Goal: Task Accomplishment & Management: Manage account settings

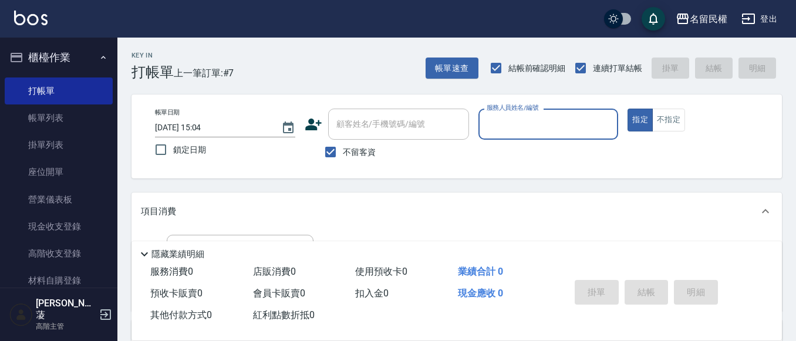
click at [515, 126] on input "服務人員姓名/編號" at bounding box center [549, 124] width 130 height 21
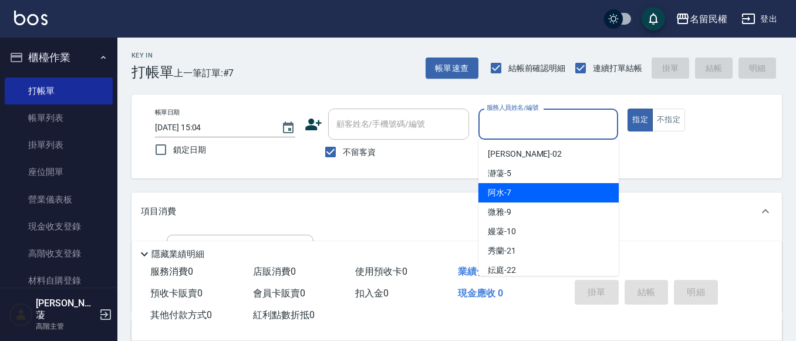
click at [513, 199] on div "阿水 -7" at bounding box center [548, 192] width 140 height 19
type input "阿水-7"
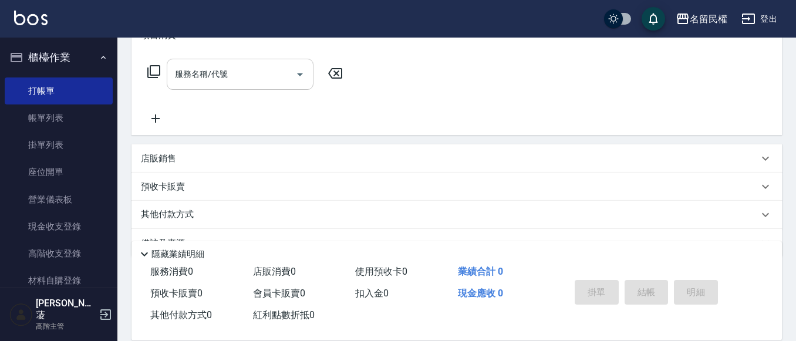
scroll to position [117, 0]
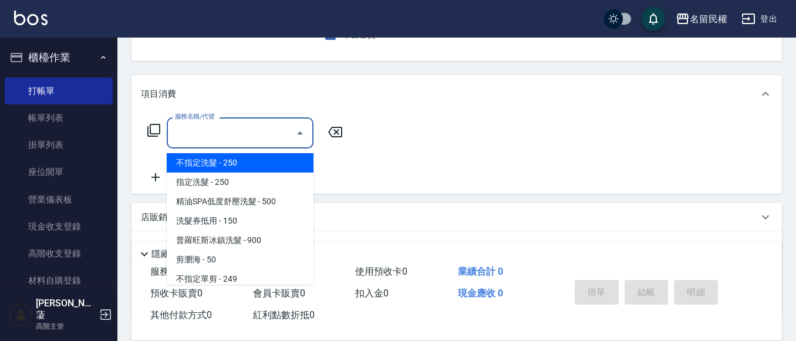
click at [227, 138] on input "服務名稱/代號" at bounding box center [231, 133] width 119 height 21
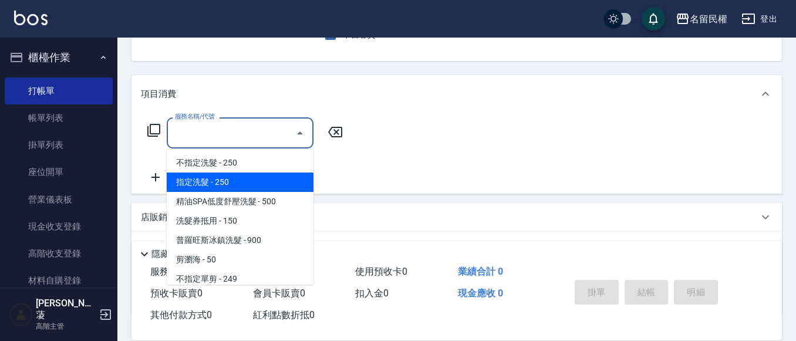
click at [210, 185] on span "指定洗髮 - 250" at bounding box center [240, 182] width 147 height 19
type input "指定洗髮(102)"
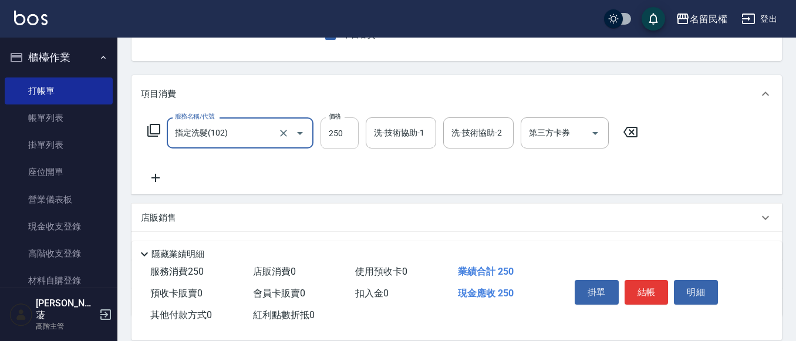
click at [332, 139] on input "250" at bounding box center [339, 133] width 38 height 32
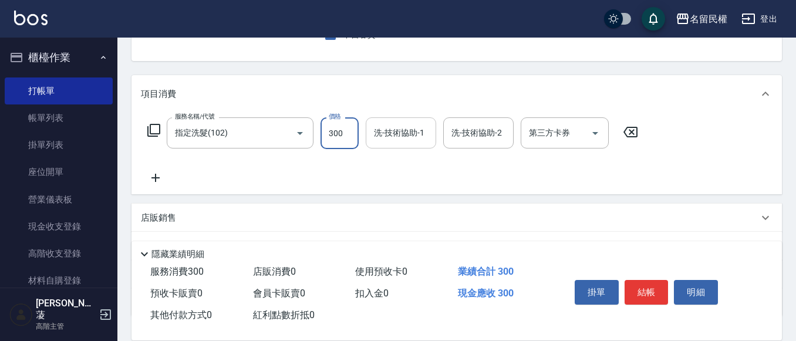
type input "300"
click at [386, 137] on input "洗-技術協助-1" at bounding box center [401, 133] width 60 height 21
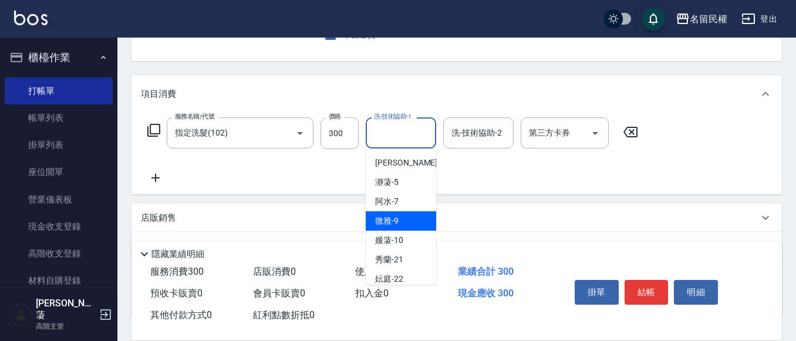
click at [406, 215] on div "微雅 -9" at bounding box center [401, 220] width 70 height 19
type input "微雅-9"
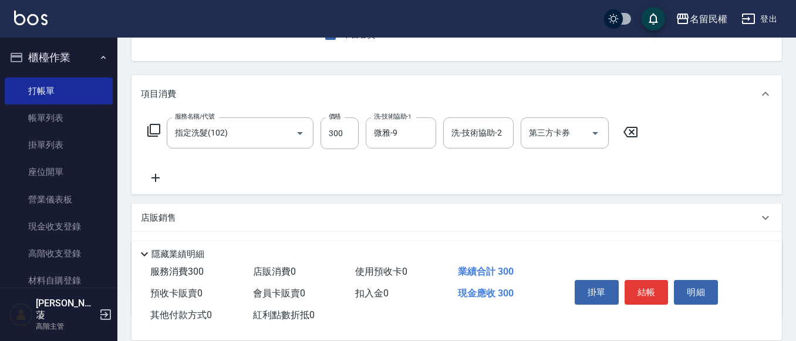
click at [153, 174] on icon at bounding box center [155, 178] width 29 height 14
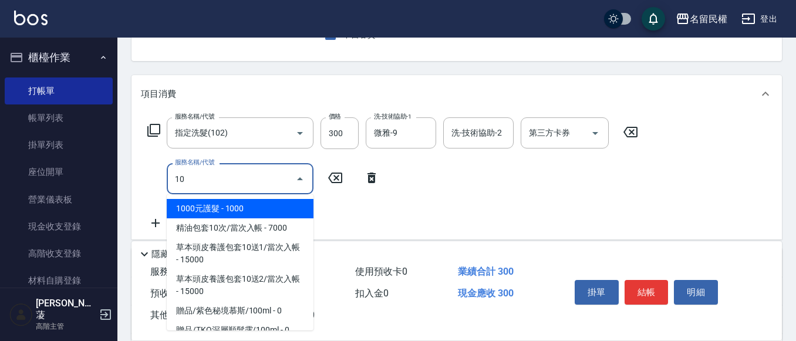
type input "1"
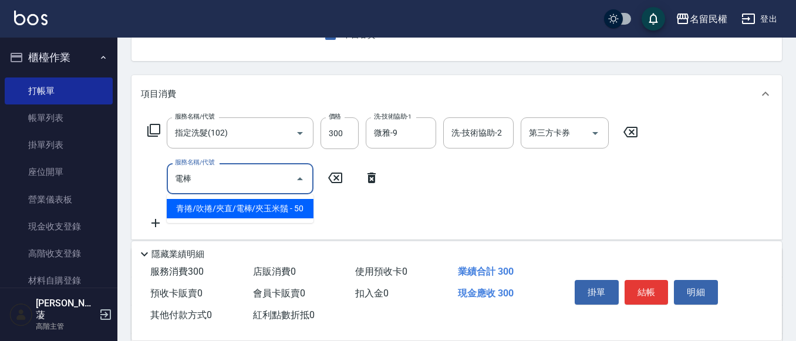
click at [259, 208] on span "青捲/吹捲/夾直/電棒/夾玉米鬚 - 50" at bounding box center [240, 208] width 147 height 19
type input "青捲/吹捲/夾直/電棒/夾玉米鬚(703)"
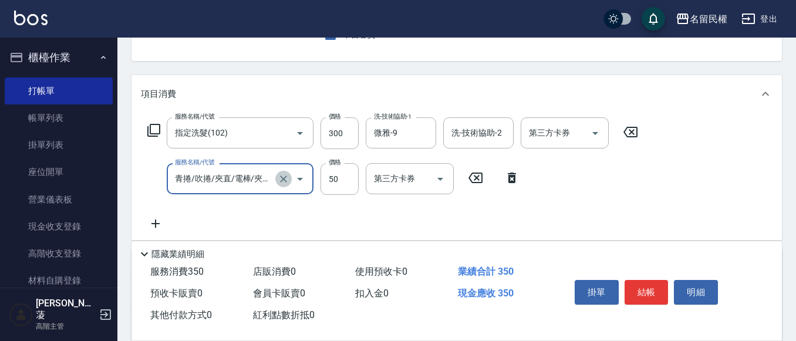
click at [288, 173] on icon "Clear" at bounding box center [284, 179] width 12 height 12
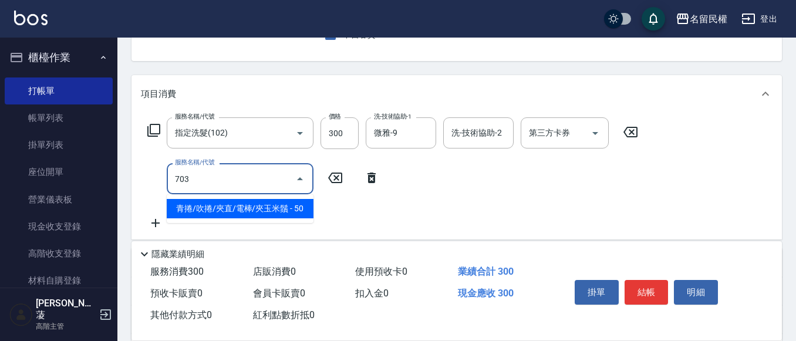
click at [207, 211] on span "青捲/吹捲/夾直/電棒/夾玉米鬚 - 50" at bounding box center [240, 208] width 147 height 19
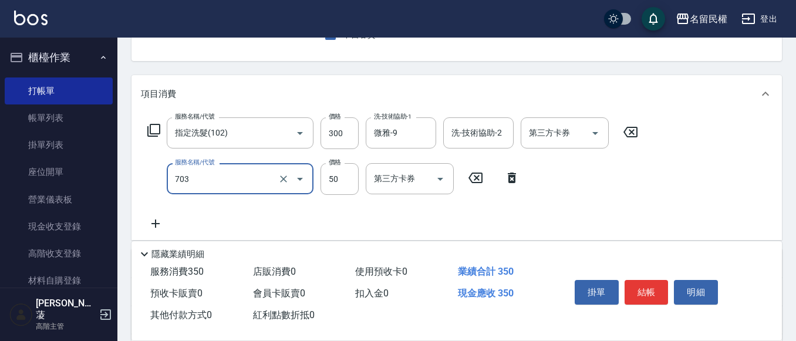
click at [245, 175] on input "703" at bounding box center [223, 178] width 103 height 21
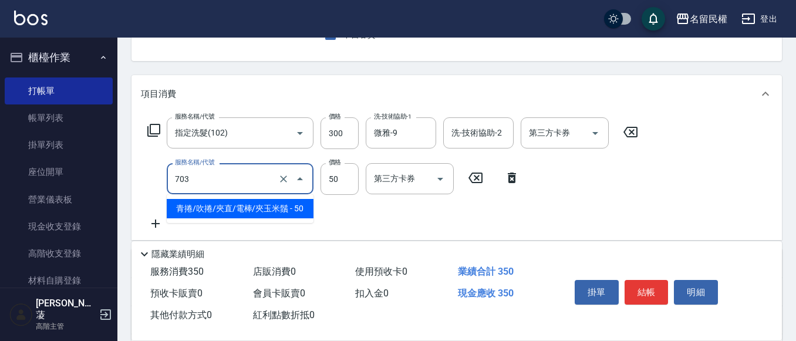
click at [232, 212] on span "青捲/吹捲/夾直/電棒/夾玉米鬚 - 50" at bounding box center [240, 208] width 147 height 19
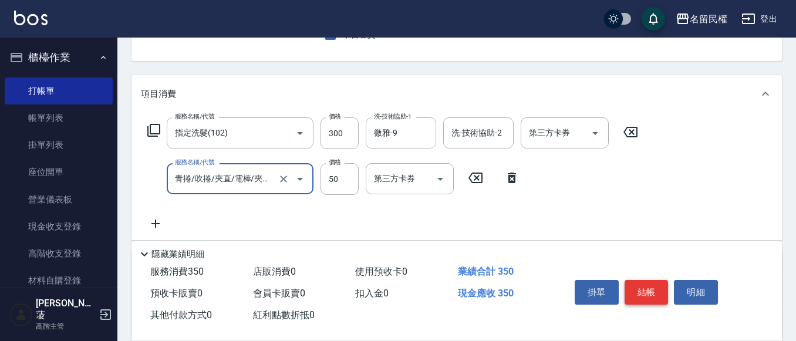
type input "青捲/吹捲/夾直/電棒/夾玉米鬚(703)"
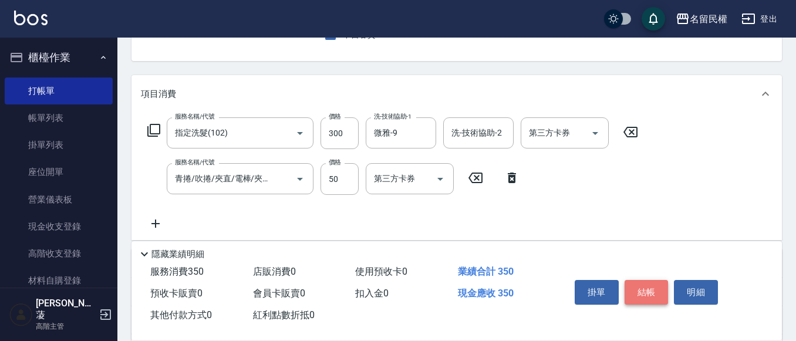
click at [641, 292] on button "結帳" at bounding box center [646, 292] width 44 height 25
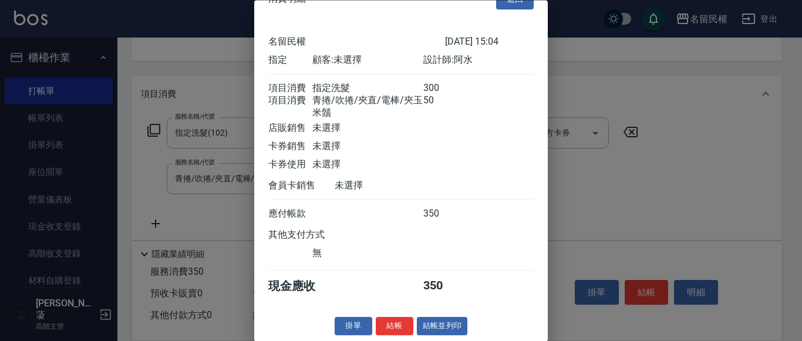
scroll to position [43, 0]
click at [389, 320] on button "結帳" at bounding box center [395, 327] width 38 height 18
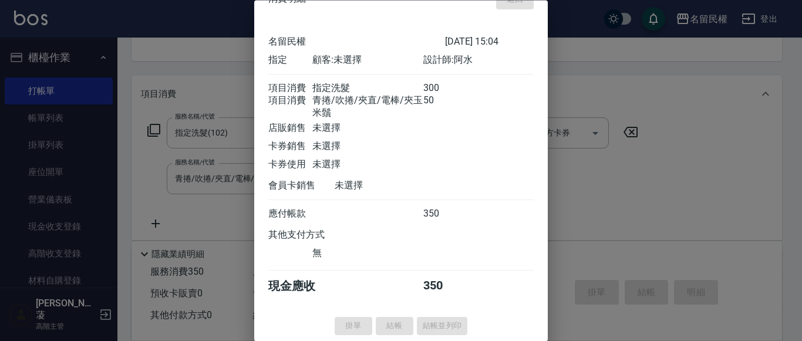
type input "[DATE] 15:41"
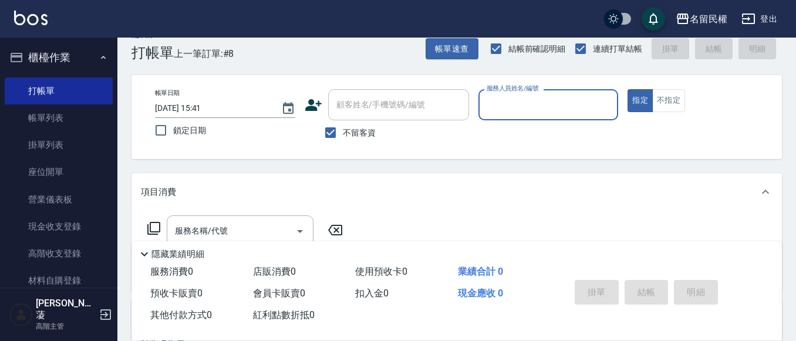
scroll to position [0, 0]
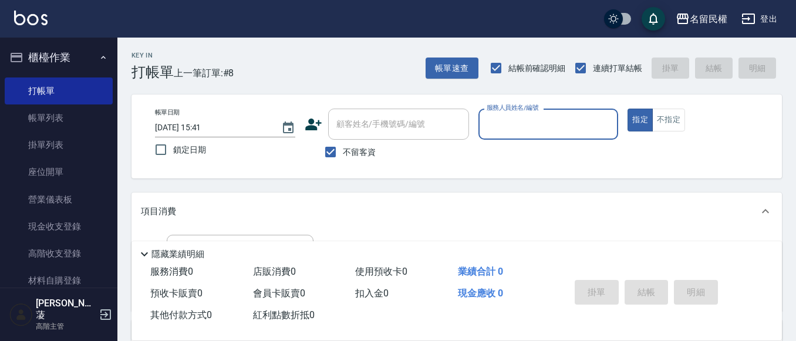
click at [534, 118] on input "服務人員姓名/編號" at bounding box center [549, 124] width 130 height 21
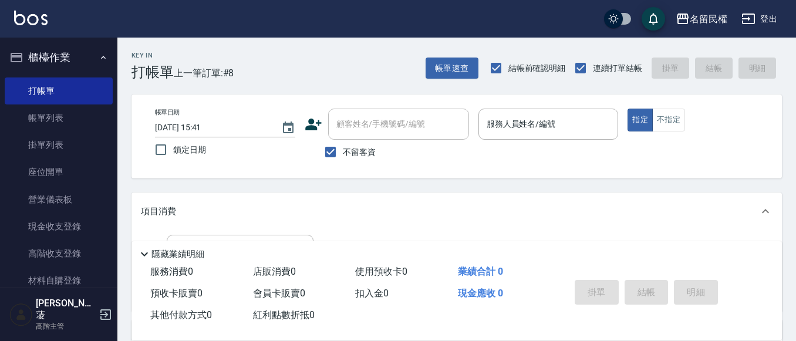
click at [684, 198] on div "項目消費" at bounding box center [456, 212] width 650 height 38
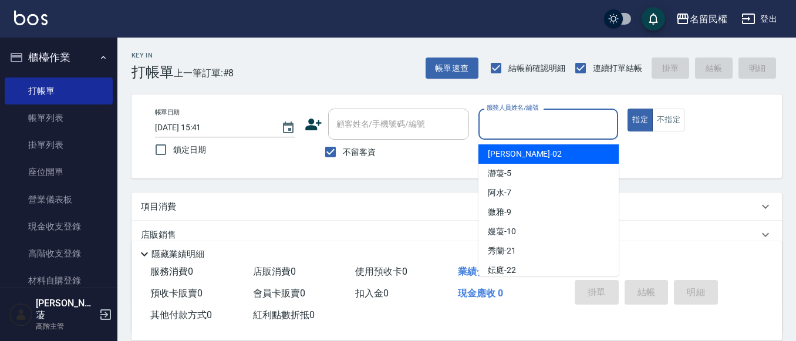
click at [530, 116] on input "服務人員姓名/編號" at bounding box center [549, 124] width 130 height 21
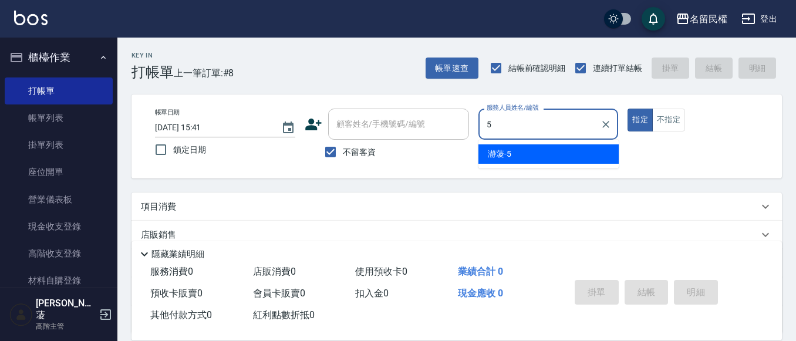
type input "瀞蓤-5"
type button "true"
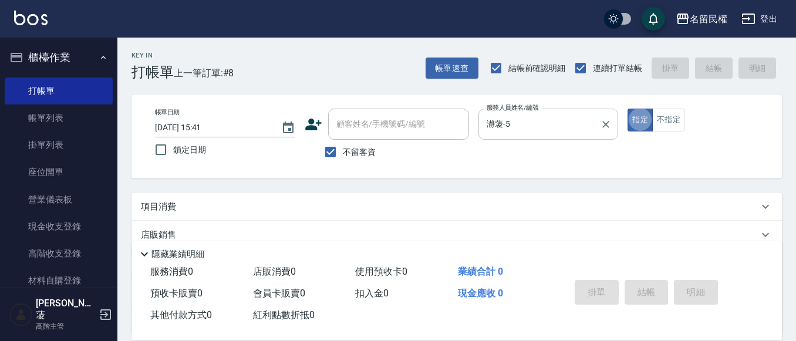
click at [627, 109] on button "指定" at bounding box center [639, 120] width 25 height 23
click at [352, 203] on div "項目消費" at bounding box center [449, 207] width 617 height 12
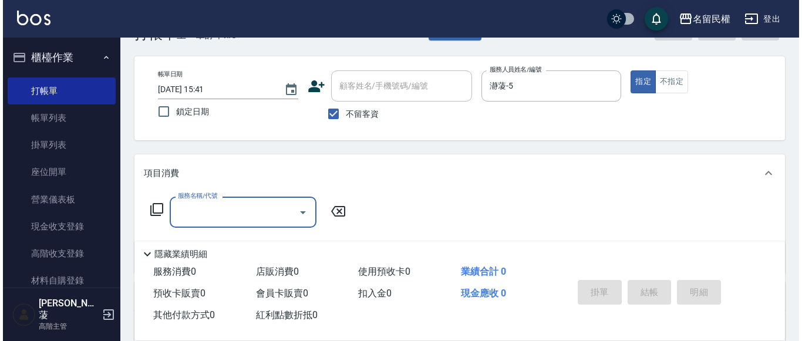
scroll to position [59, 0]
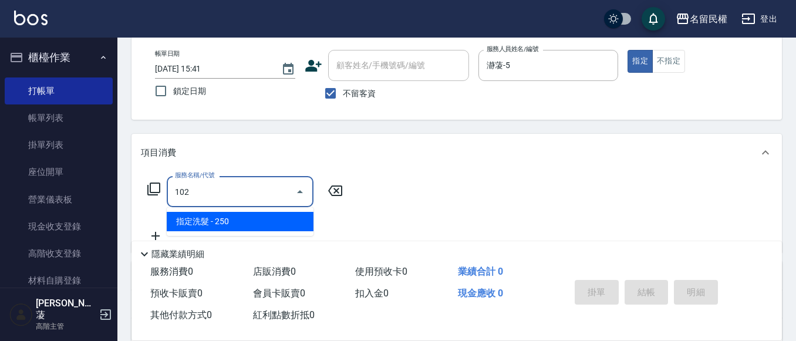
type input "指定洗髮(102)"
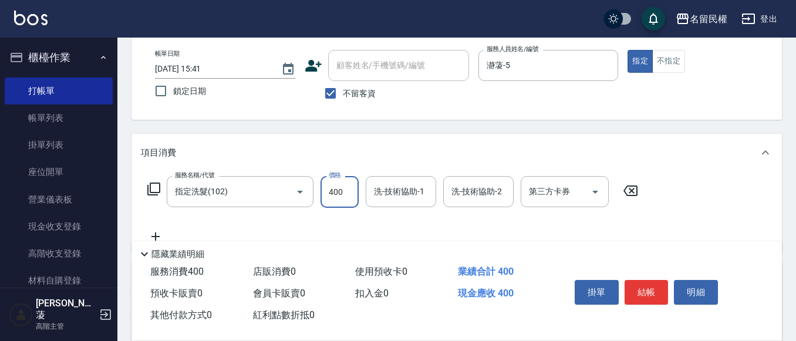
type input "400"
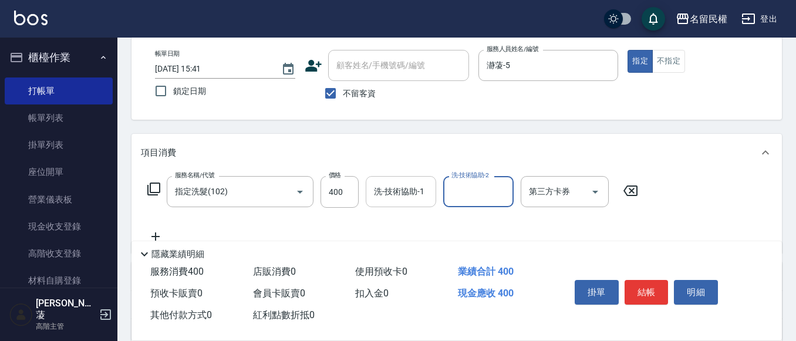
click at [371, 186] on div "洗-技術協助-1" at bounding box center [401, 191] width 70 height 31
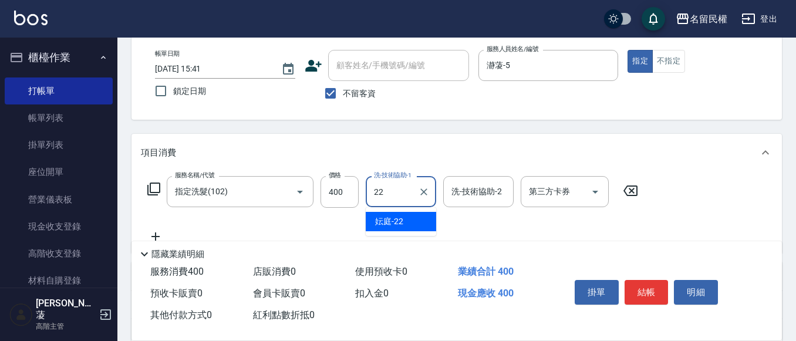
type input "妘庭-22"
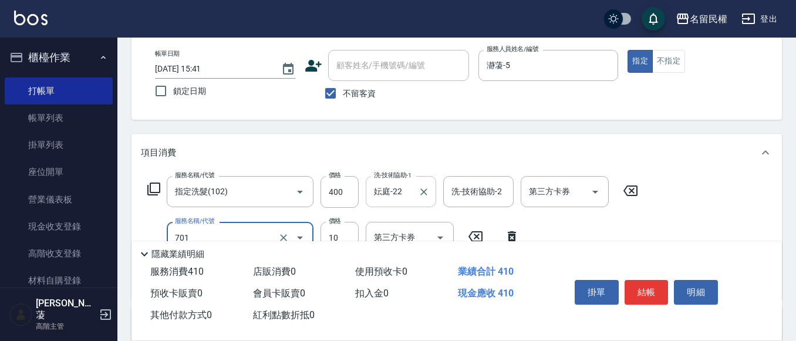
type input "潤絲(701)"
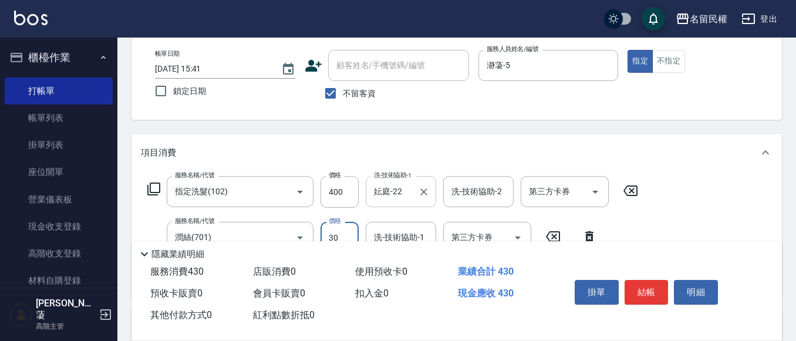
type input "30"
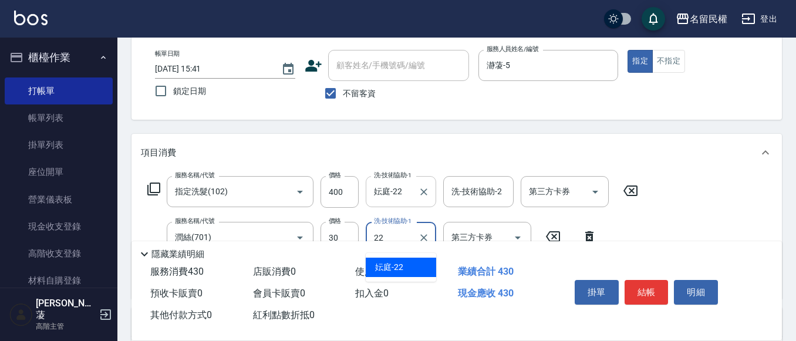
type input "妘庭-22"
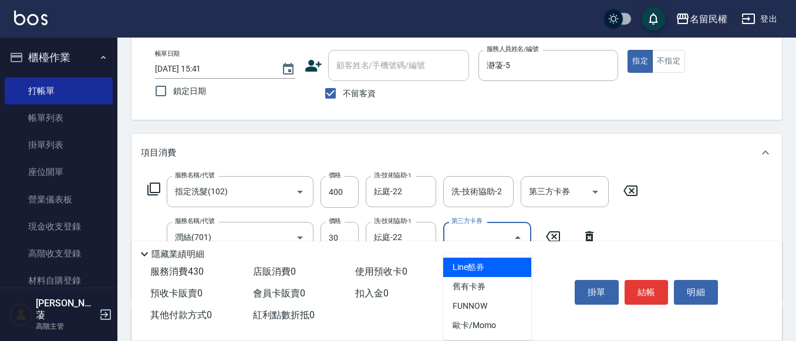
drag, startPoint x: 457, startPoint y: 229, endPoint x: 565, endPoint y: 333, distance: 149.9
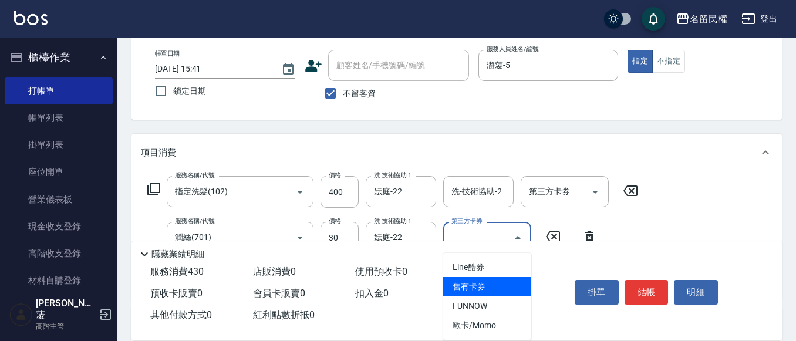
drag, startPoint x: 565, startPoint y: 333, endPoint x: 539, endPoint y: 225, distance: 110.9
click at [539, 225] on div "服務名稱/代號 [PERSON_NAME](701) 服務名稱/代號 價格 30 價格 洗-技術協助-1 妘庭-22 洗-技術協助-1 第三方卡券 第三方卡券" at bounding box center [372, 238] width 463 height 32
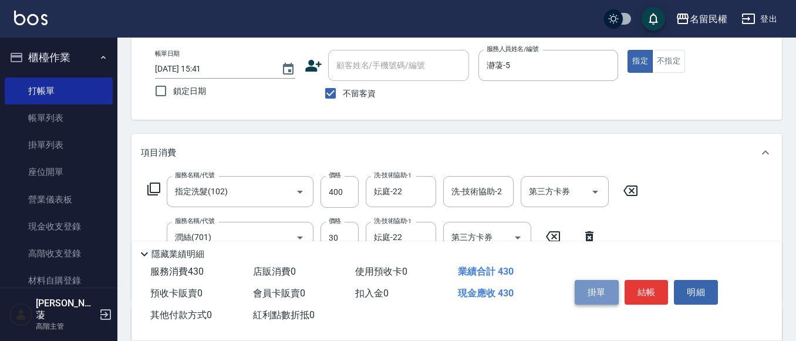
click at [618, 282] on button "掛單" at bounding box center [597, 292] width 44 height 25
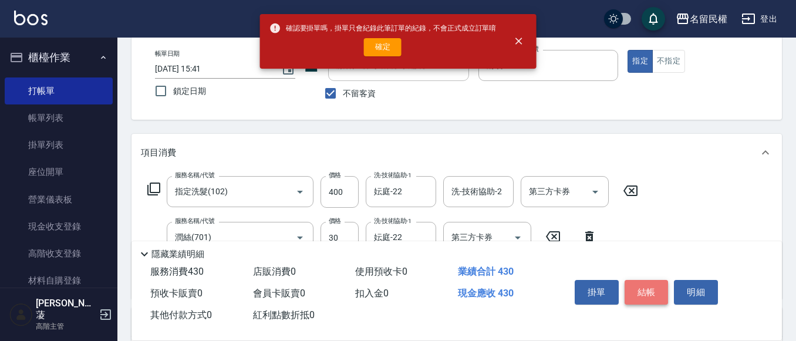
click at [649, 280] on button "結帳" at bounding box center [646, 292] width 44 height 25
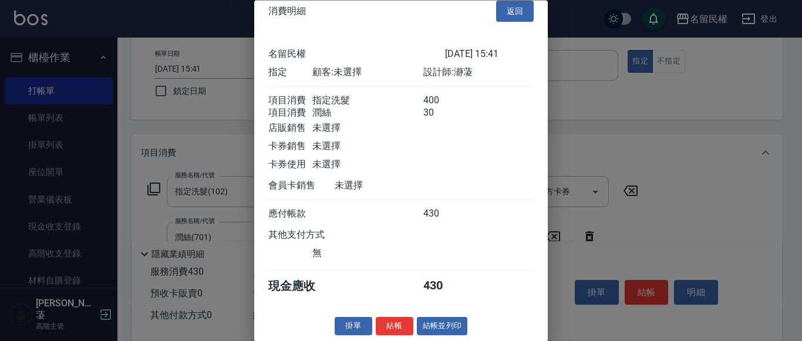
scroll to position [29, 0]
click at [387, 328] on button "結帳" at bounding box center [395, 327] width 38 height 18
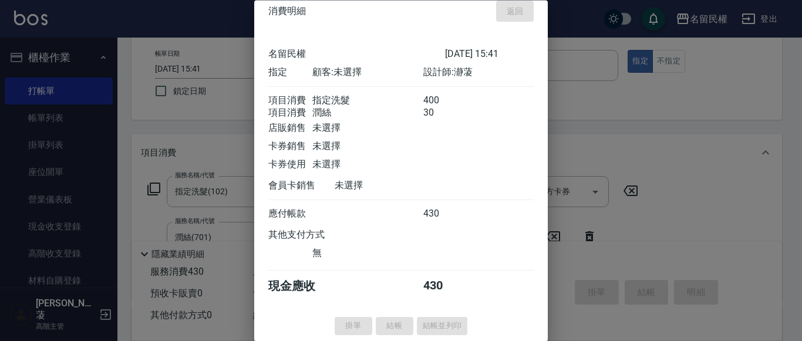
type input "[DATE] 15:45"
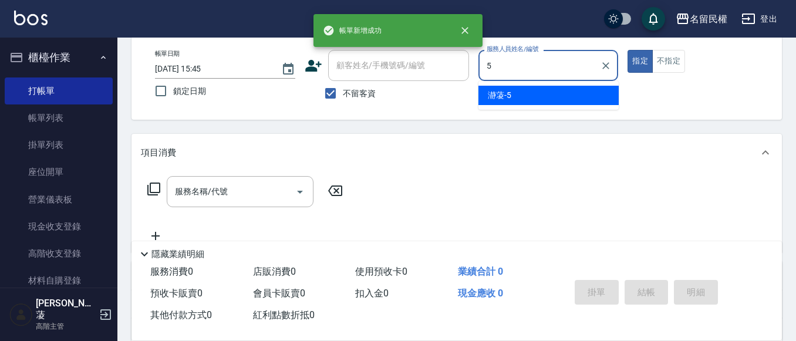
type input "瀞蓤-5"
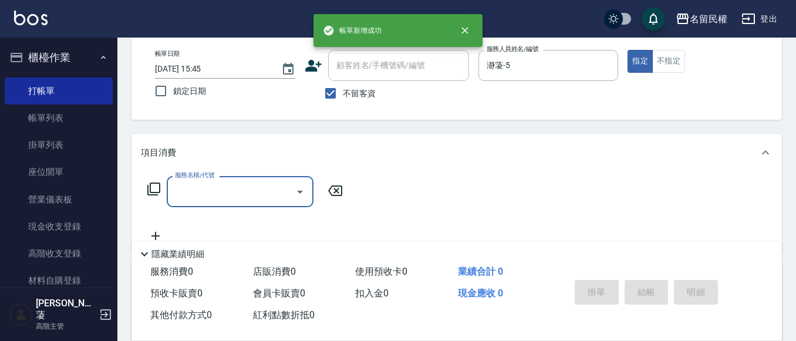
click at [217, 183] on input "服務名稱/代號" at bounding box center [231, 191] width 119 height 21
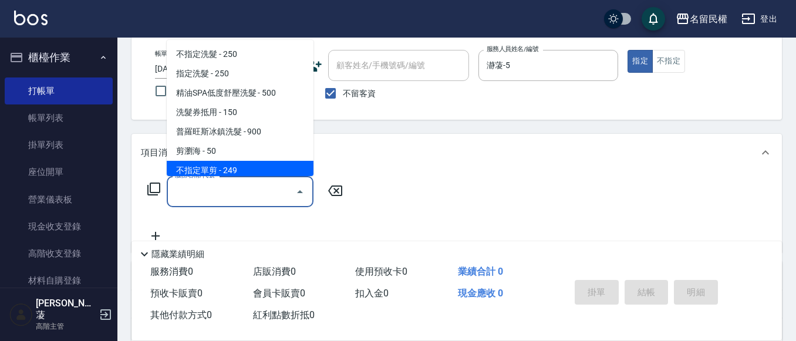
click at [202, 160] on ul "不指定洗髮 - 250 指定洗髮 - 250 精油SPA低度舒壓洗髮 - 500 洗髮券抵用 - 150 普羅旺斯冰鎮洗髮 - 900 剪瀏海 - 50 不指…" at bounding box center [240, 108] width 147 height 136
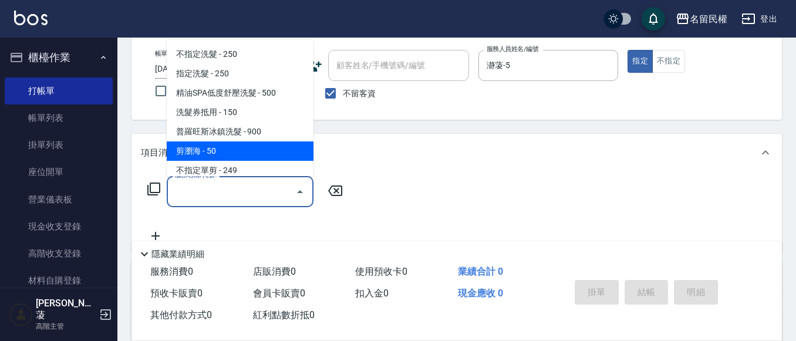
click at [211, 151] on span "剪瀏海 - 50" at bounding box center [240, 150] width 147 height 19
type input "剪瀏海(201)"
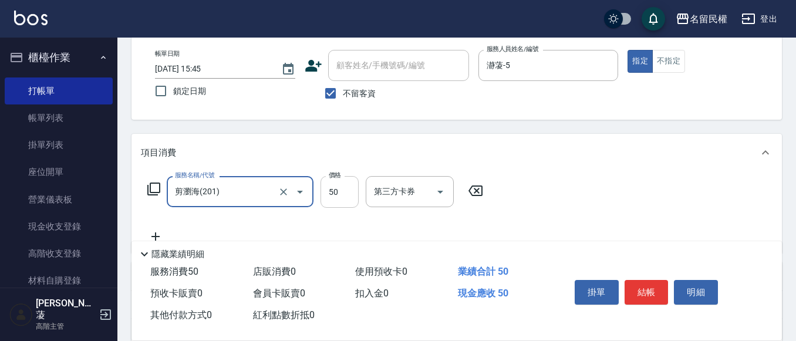
click at [343, 195] on input "50" at bounding box center [339, 192] width 38 height 32
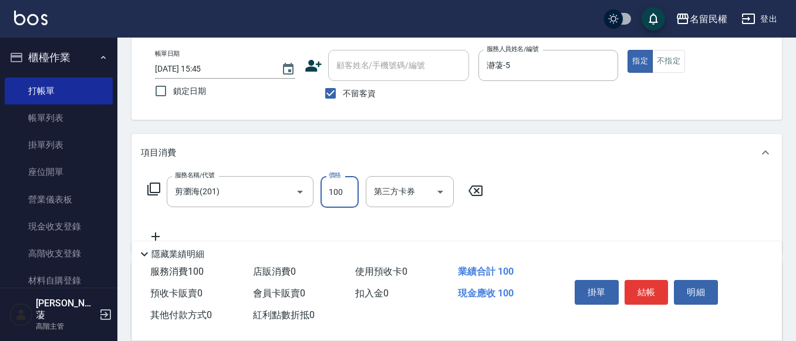
type input "100"
click at [641, 285] on button "結帳" at bounding box center [646, 292] width 44 height 25
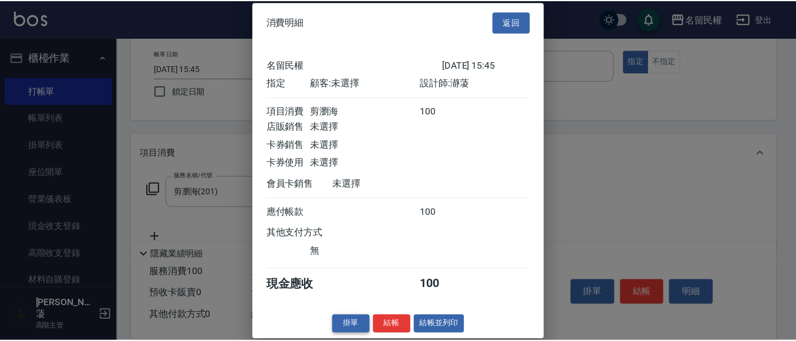
scroll to position [15, 0]
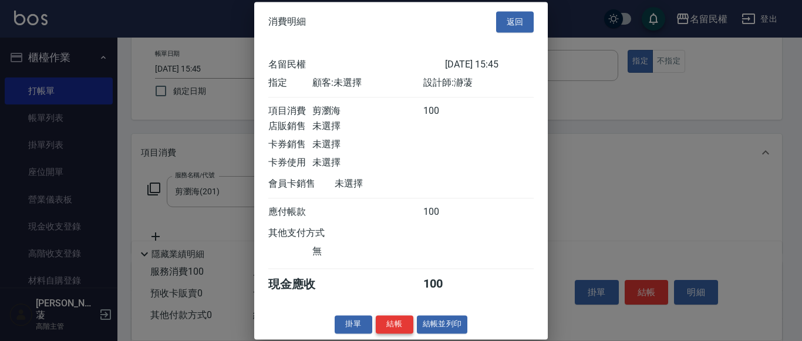
click at [389, 327] on button "結帳" at bounding box center [395, 324] width 38 height 18
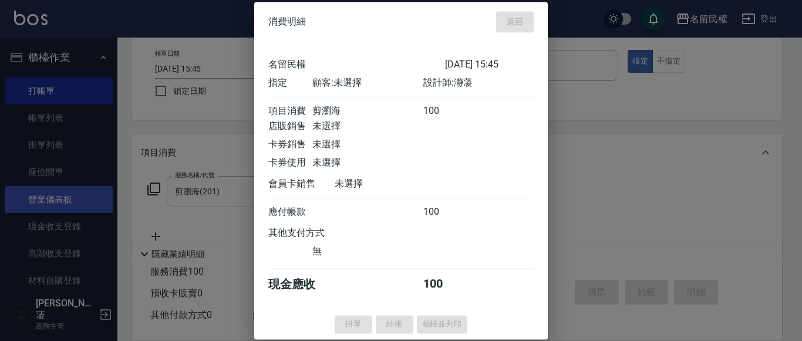
type input "[DATE] 15:46"
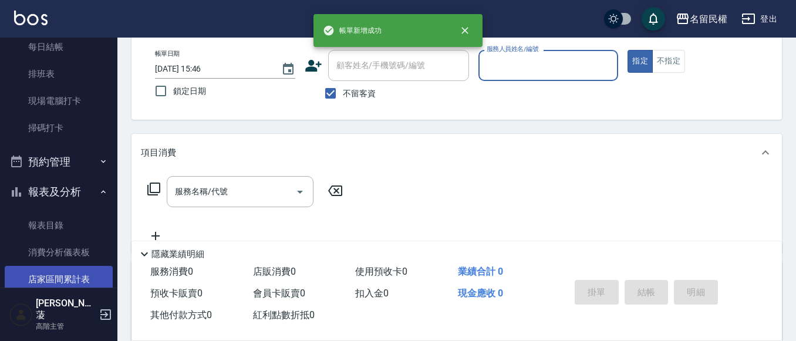
scroll to position [352, 0]
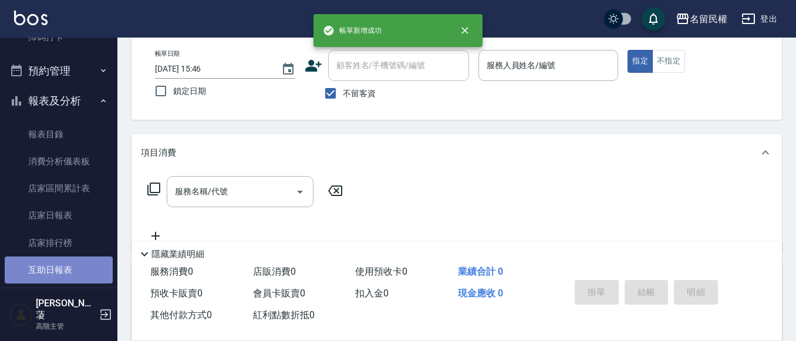
click at [76, 267] on link "互助日報表" at bounding box center [59, 269] width 108 height 27
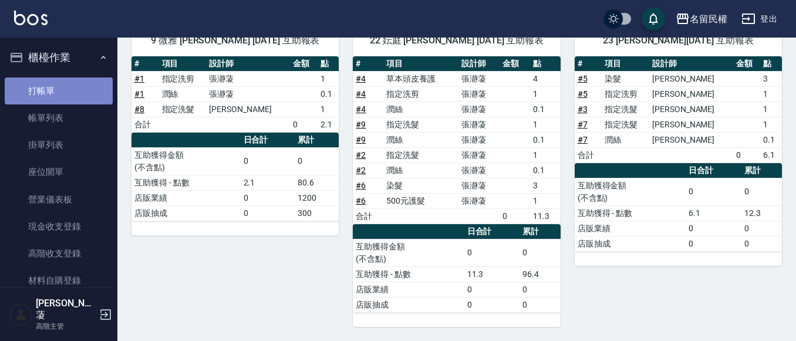
click at [82, 89] on link "打帳單" at bounding box center [59, 90] width 108 height 27
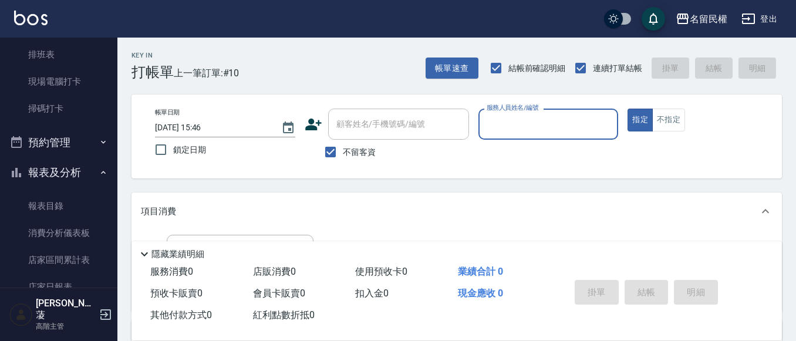
scroll to position [411, 0]
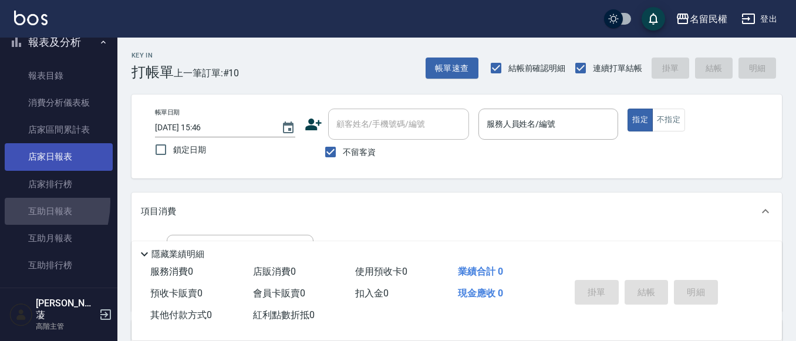
drag, startPoint x: 9, startPoint y: 202, endPoint x: 101, endPoint y: 170, distance: 97.3
click at [10, 202] on link "互助日報表" at bounding box center [59, 211] width 108 height 27
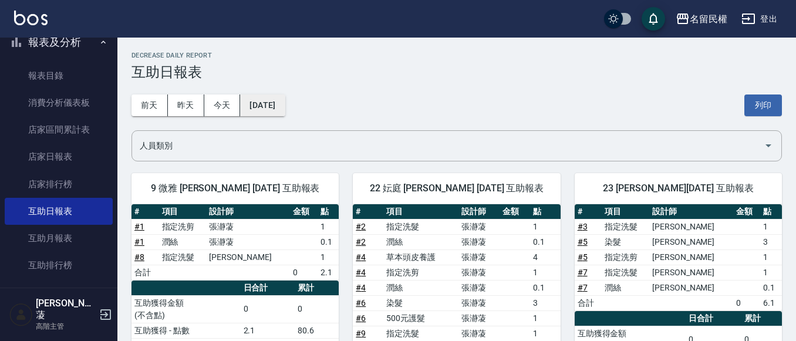
click at [285, 98] on button "[DATE]" at bounding box center [262, 105] width 45 height 22
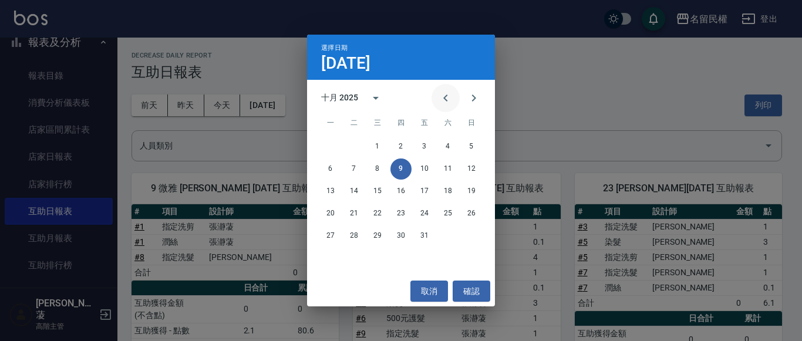
click at [438, 91] on icon "Previous month" at bounding box center [445, 98] width 14 height 14
drag, startPoint x: 342, startPoint y: 169, endPoint x: 372, endPoint y: 169, distance: 29.9
click at [345, 169] on div "8 9 10 11 12 13 14" at bounding box center [401, 168] width 188 height 21
drag, startPoint x: 372, startPoint y: 169, endPoint x: 359, endPoint y: 170, distance: 13.6
click at [361, 170] on div "8 9 10 11 12 13 14" at bounding box center [401, 168] width 188 height 21
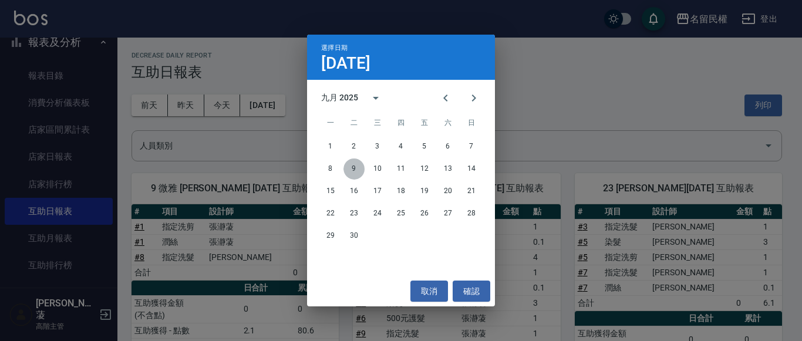
click at [358, 170] on button "9" at bounding box center [353, 168] width 21 height 21
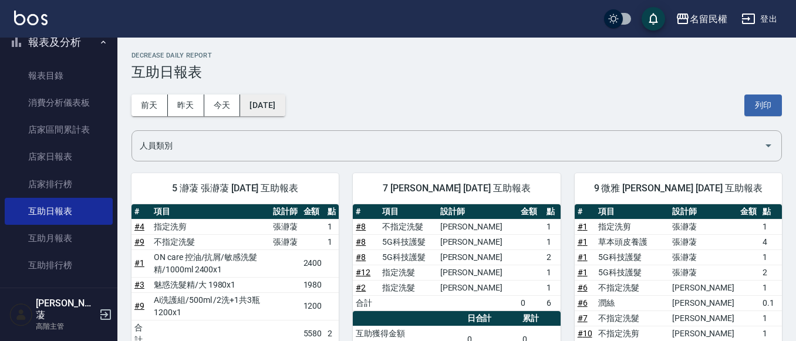
click at [272, 97] on button "[DATE]" at bounding box center [262, 105] width 45 height 22
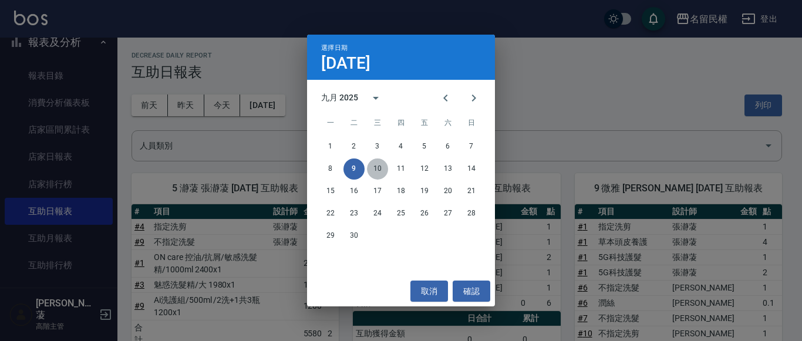
click at [371, 163] on button "10" at bounding box center [377, 168] width 21 height 21
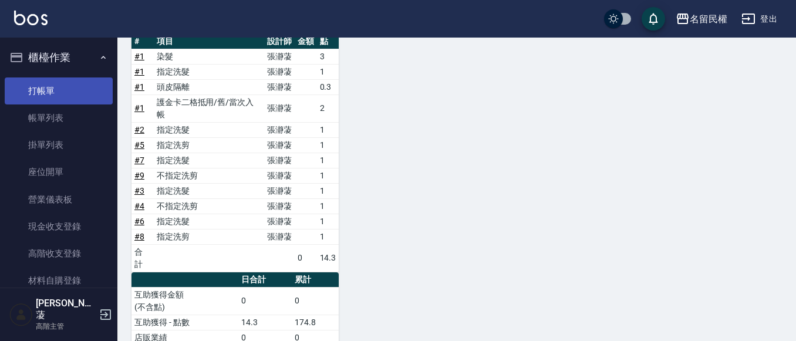
scroll to position [101, 0]
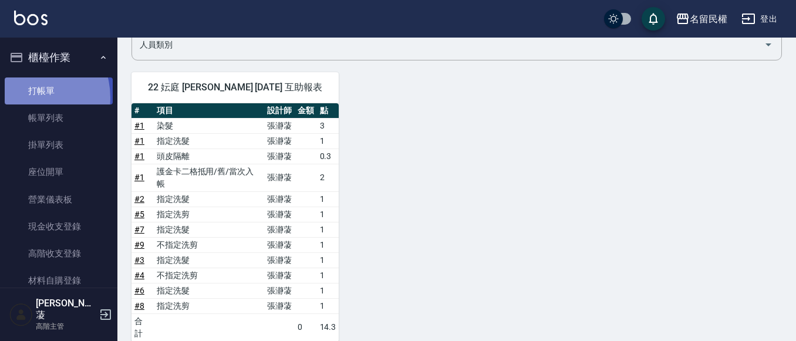
click at [26, 97] on link "打帳單" at bounding box center [59, 90] width 108 height 27
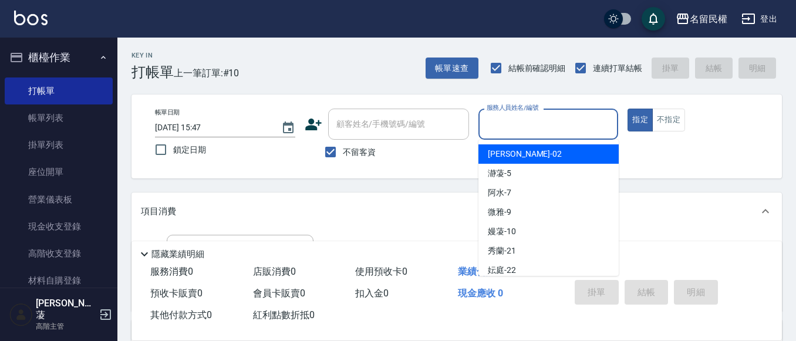
click at [536, 128] on input "服務人員姓名/編號" at bounding box center [549, 124] width 130 height 21
click at [471, 73] on button "帳單速查" at bounding box center [452, 69] width 53 height 22
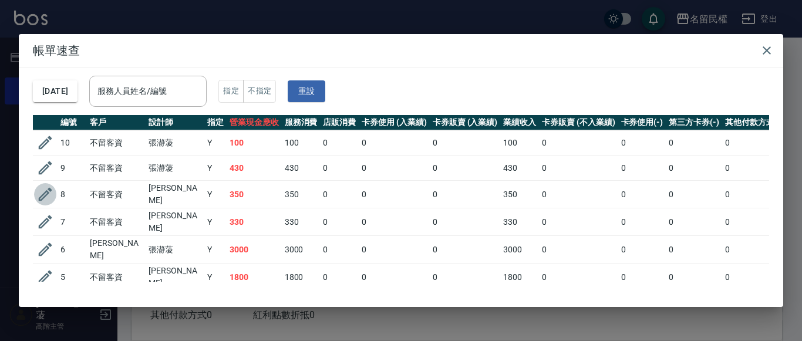
click at [38, 194] on icon "button" at bounding box center [45, 194] width 18 height 18
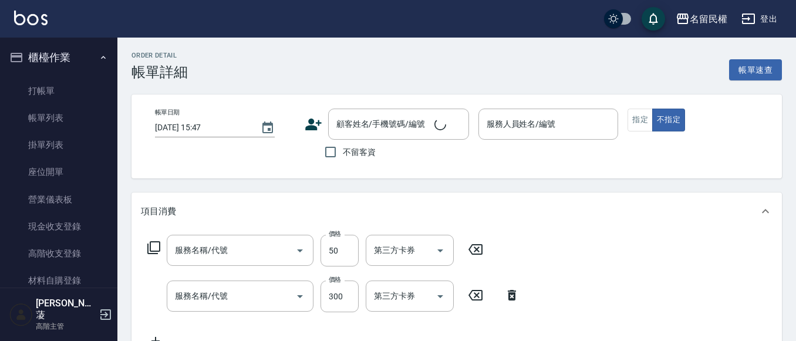
type input "青捲/吹捲/夾直/電棒/夾玉米鬚(703)"
type input "指定洗髮(102)"
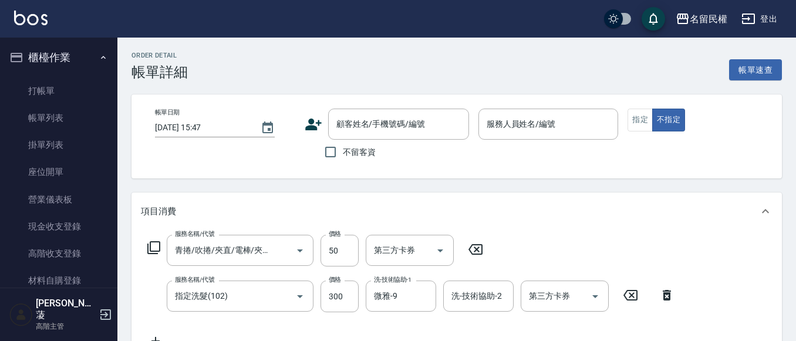
type input "[DATE] 15:04"
checkbox input "true"
type input "阿水-7"
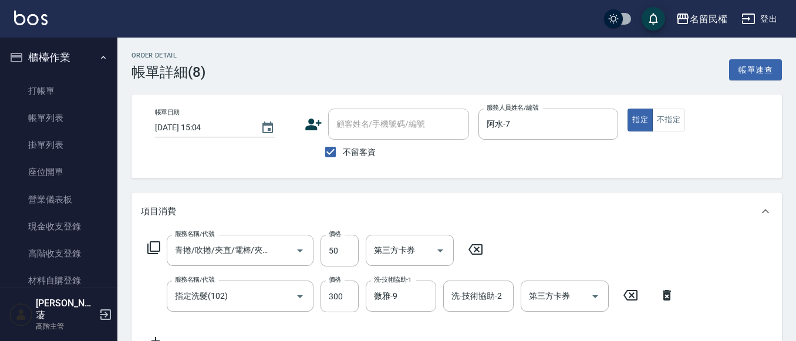
click at [504, 182] on div "Order detail 帳單詳細 (8) 帳單速查 帳單日期 [DATE] 15:04 顧客姓名/手機號碼/編號 顧客姓名/手機號碼/編號 不留客資 服務人…" at bounding box center [456, 334] width 678 height 592
click at [28, 96] on link "打帳單" at bounding box center [59, 90] width 108 height 27
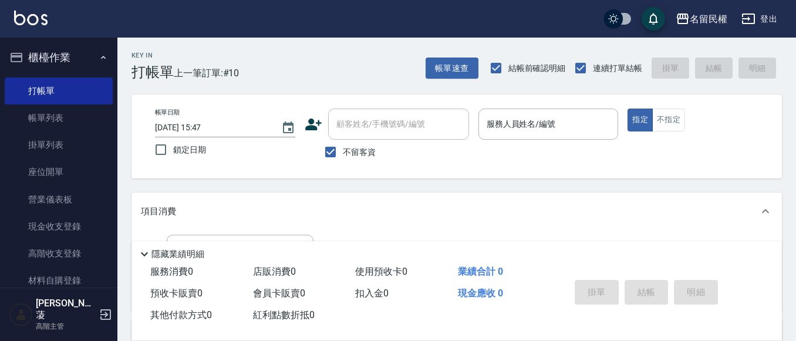
click at [495, 175] on div "帳單日期 [DATE] 15:47 鎖定日期 顧客姓名/手機號碼/編號 顧客姓名/手機號碼/編號 不留客資 服務人員姓名/編號 服務人員姓名/編號 指定 不指定" at bounding box center [456, 136] width 650 height 84
click at [46, 126] on link "帳單列表" at bounding box center [59, 117] width 108 height 27
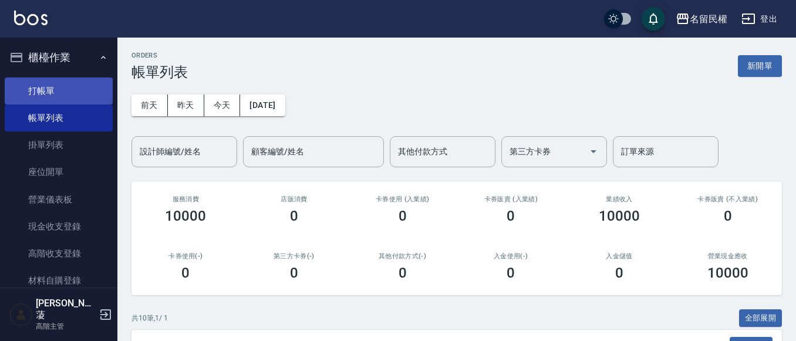
click at [45, 92] on link "打帳單" at bounding box center [59, 90] width 108 height 27
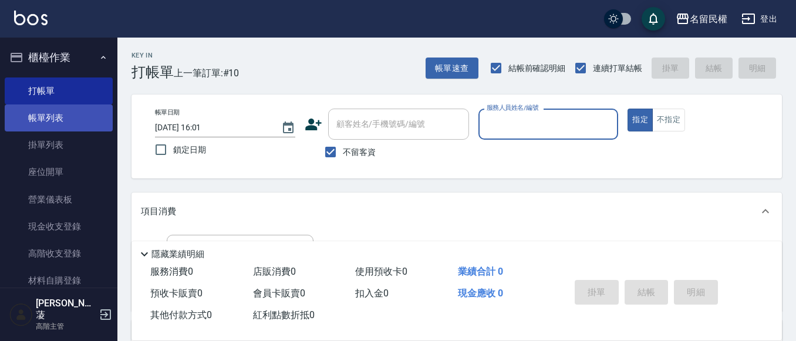
click at [85, 123] on link "帳單列表" at bounding box center [59, 117] width 108 height 27
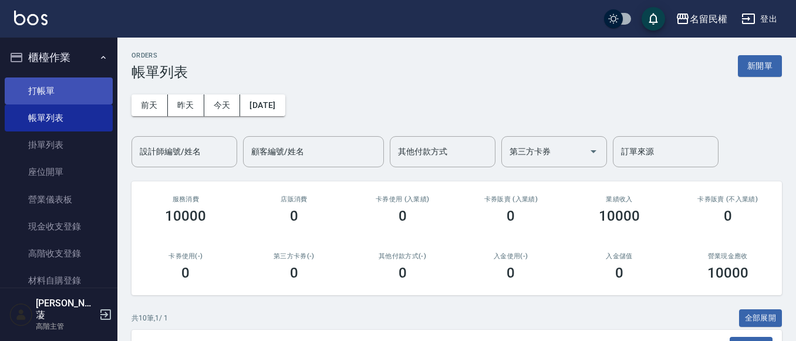
click at [60, 78] on link "打帳單" at bounding box center [59, 90] width 108 height 27
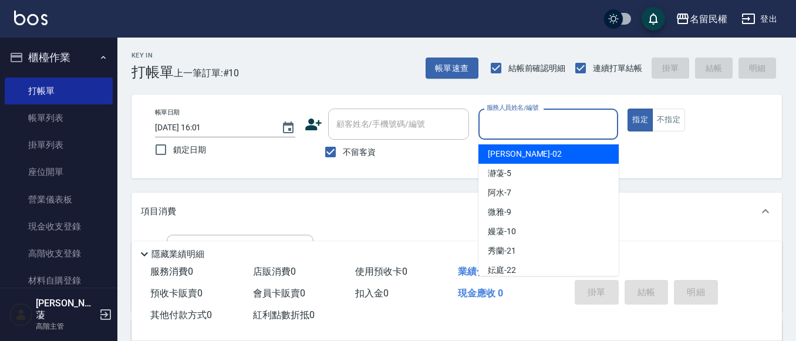
click at [563, 131] on input "服務人員姓名/編號" at bounding box center [549, 124] width 130 height 21
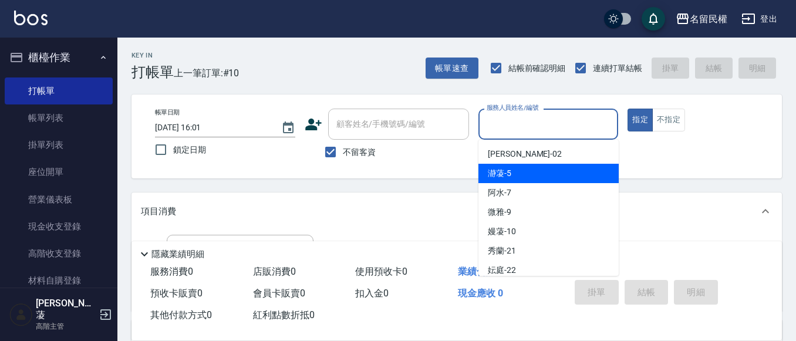
click at [547, 164] on div "瀞蓤 -5" at bounding box center [548, 173] width 140 height 19
type input "瀞蓤-5"
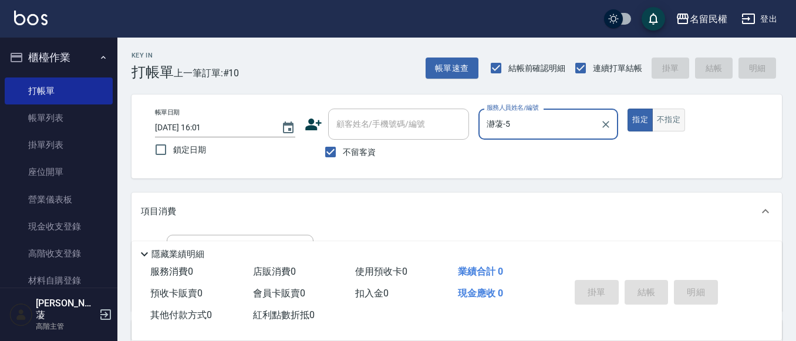
click at [664, 118] on button "不指定" at bounding box center [668, 120] width 33 height 23
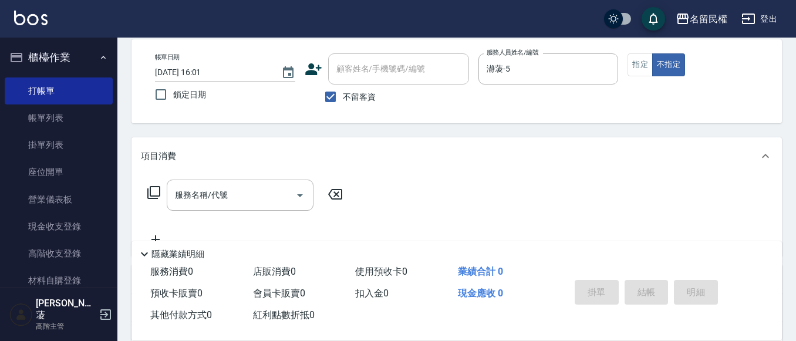
scroll to position [117, 0]
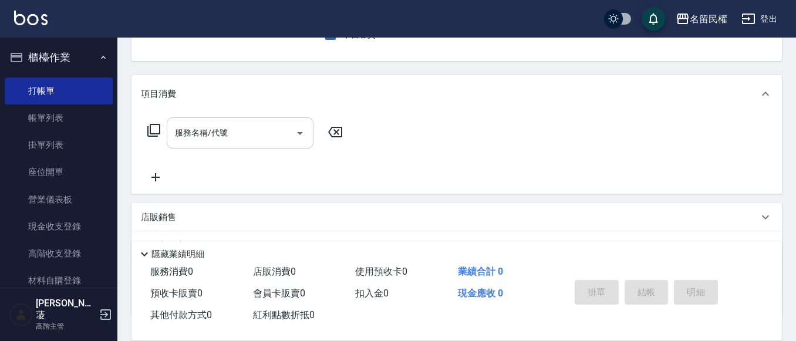
click at [248, 139] on input "服務名稱/代號" at bounding box center [231, 133] width 119 height 21
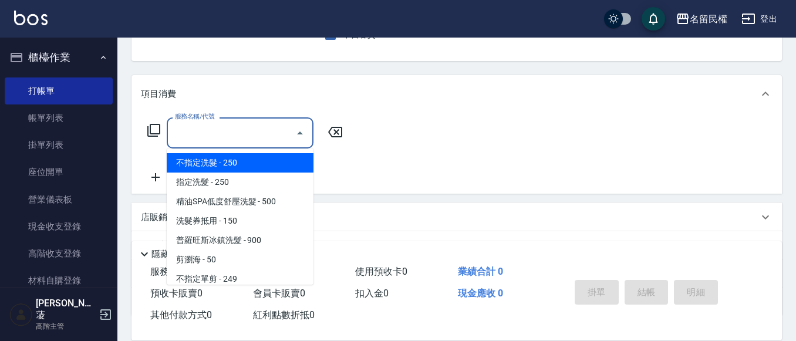
click at [231, 163] on span "不指定洗髮 - 250" at bounding box center [240, 162] width 147 height 19
type input "不指定洗髮(101)"
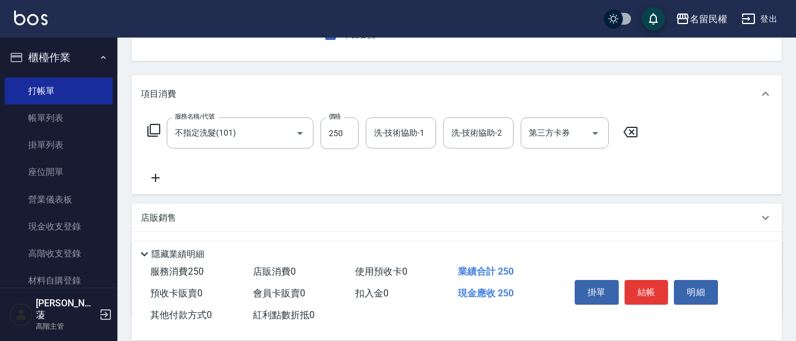
click at [162, 180] on icon at bounding box center [155, 178] width 29 height 14
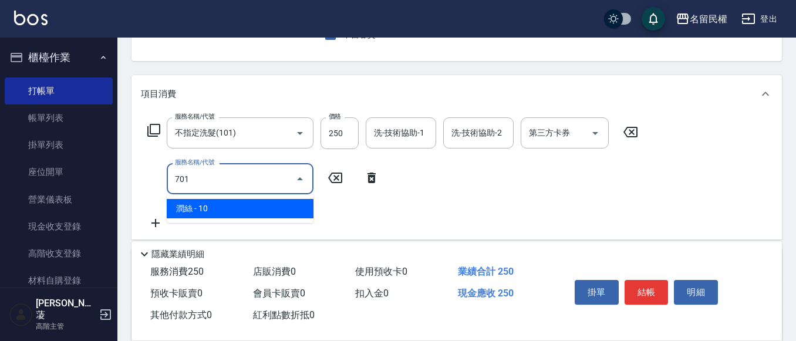
click at [212, 212] on span "潤絲 - 10" at bounding box center [240, 208] width 147 height 19
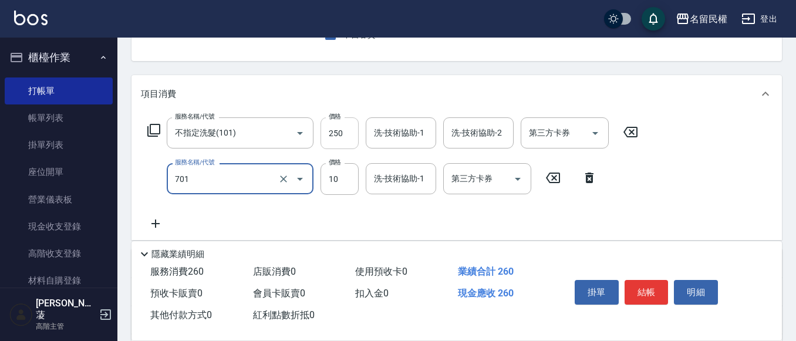
type input "潤絲(701)"
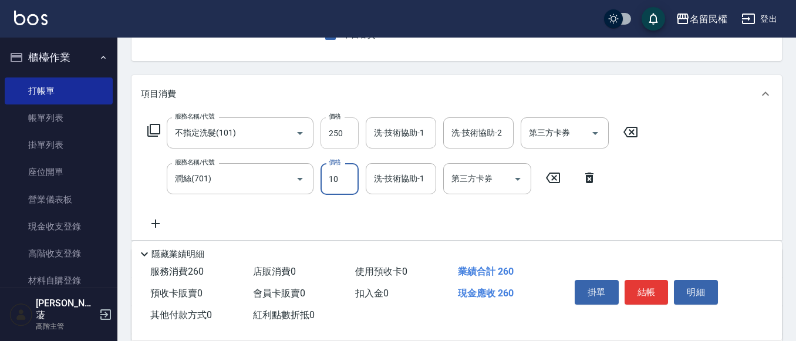
click at [329, 132] on input "250" at bounding box center [339, 133] width 38 height 32
type input "350"
click at [434, 221] on div "服務名稱/代號 不指定洗髮(101) 服務名稱/代號 價格 350 價格 洗-技術協助-1 洗-技術協助-1 洗-技術協助-2 洗-技術協助-2 第三方卡券 …" at bounding box center [393, 173] width 504 height 113
click at [326, 180] on input "10" at bounding box center [339, 179] width 38 height 32
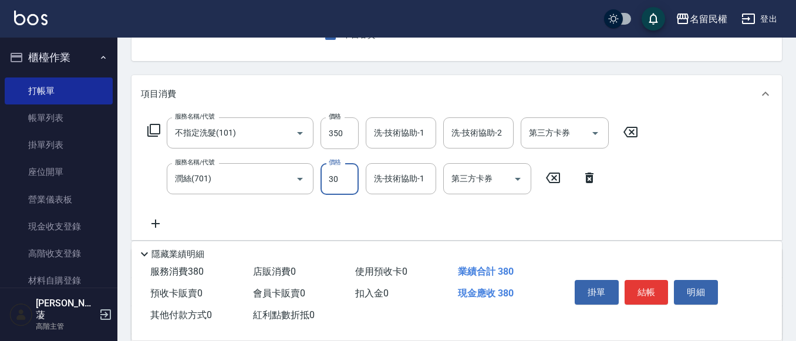
type input "30"
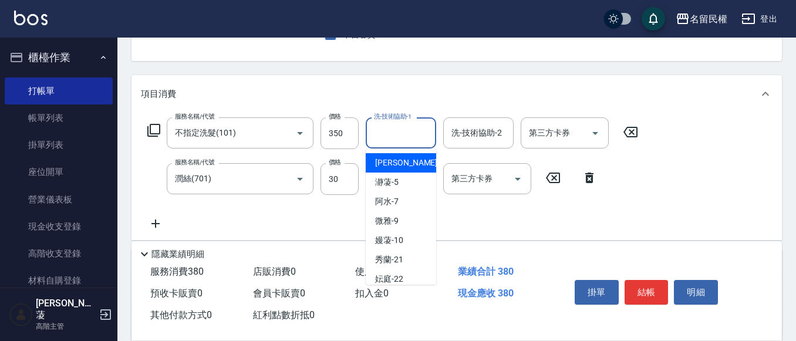
click at [416, 134] on input "洗-技術協助-1" at bounding box center [401, 133] width 60 height 21
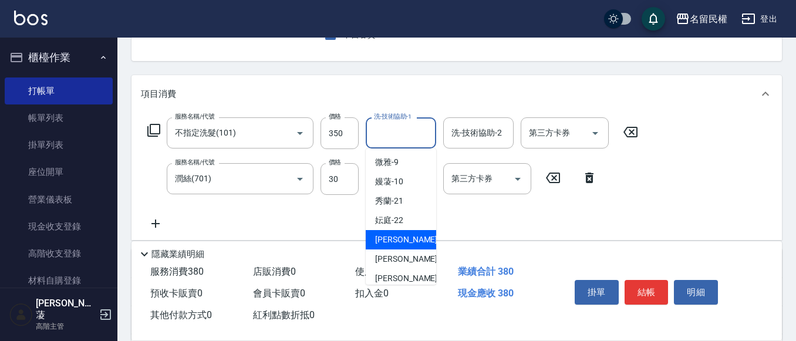
click at [396, 235] on span "[PERSON_NAME]-23" at bounding box center [412, 240] width 74 height 12
type input "[PERSON_NAME]-23"
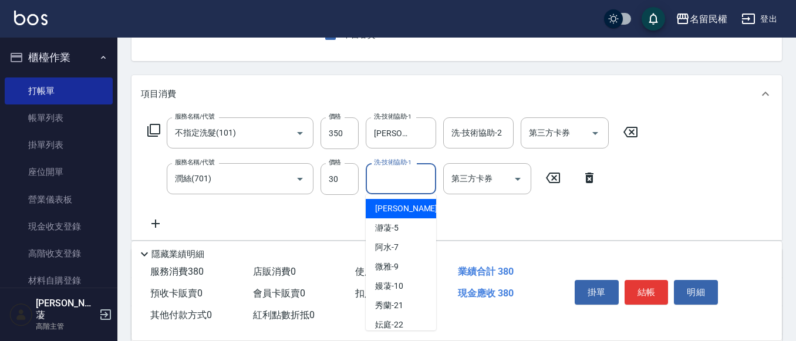
click at [403, 179] on input "洗-技術協助-1" at bounding box center [401, 178] width 60 height 21
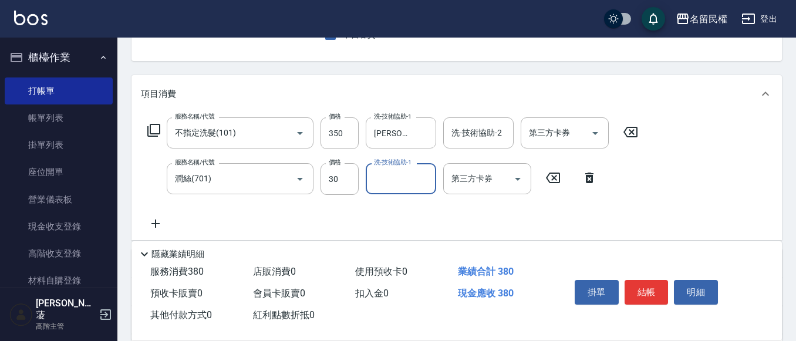
click at [404, 179] on input "洗-技術協助-1" at bounding box center [401, 178] width 60 height 21
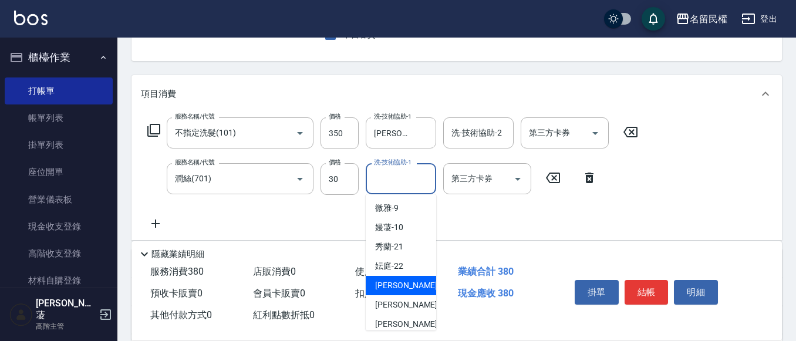
click at [400, 289] on span "[PERSON_NAME]-23" at bounding box center [412, 285] width 74 height 12
type input "[PERSON_NAME]-23"
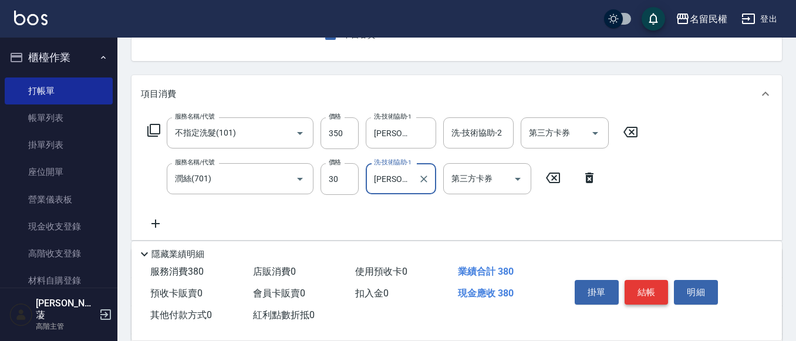
click at [660, 293] on button "結帳" at bounding box center [646, 292] width 44 height 25
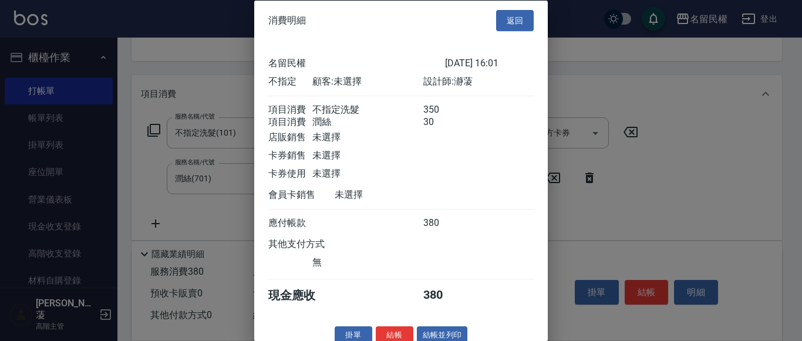
scroll to position [29, 0]
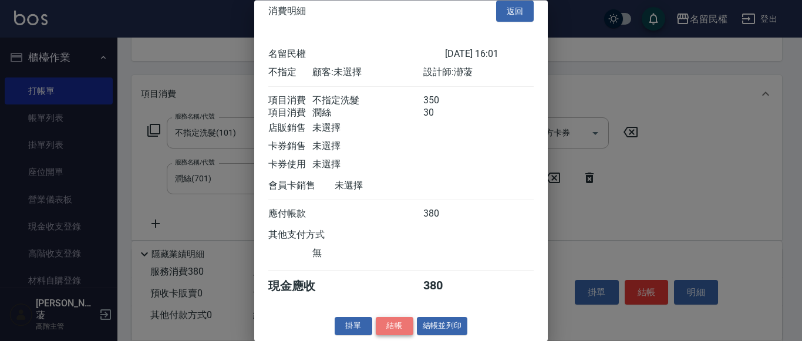
click at [382, 327] on button "結帳" at bounding box center [395, 327] width 38 height 18
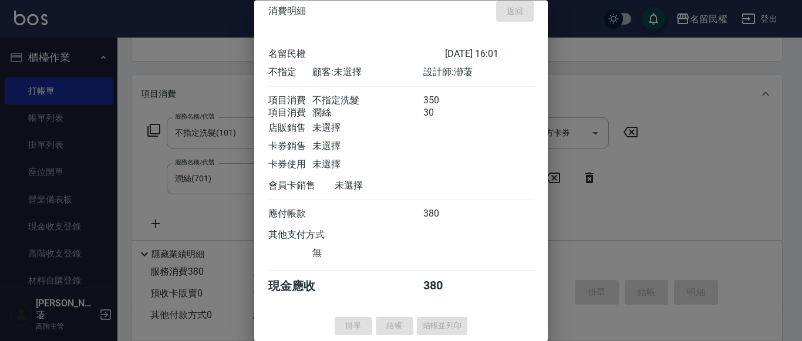
type input "[DATE] 16:20"
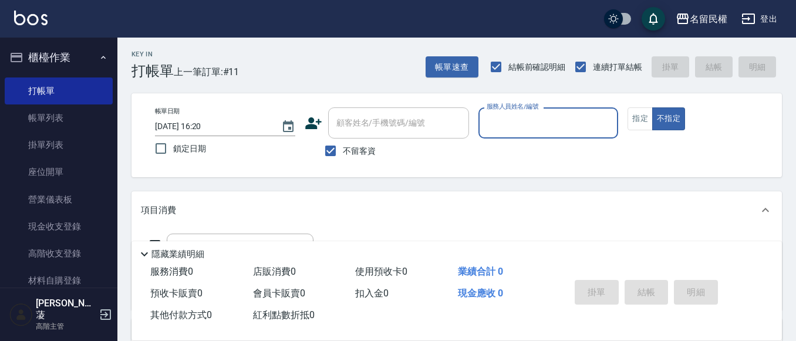
scroll to position [0, 0]
click at [533, 133] on div "服務人員姓名/編號" at bounding box center [548, 124] width 140 height 31
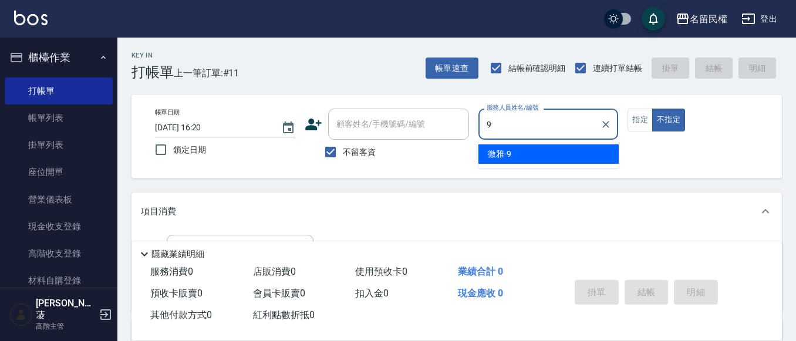
type input "微雅-9"
type button "false"
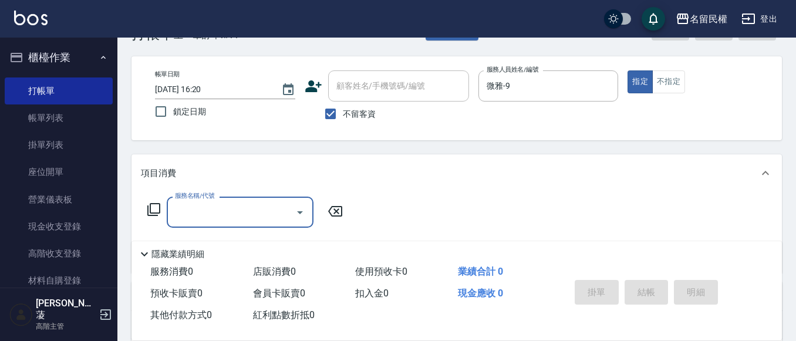
scroll to position [59, 0]
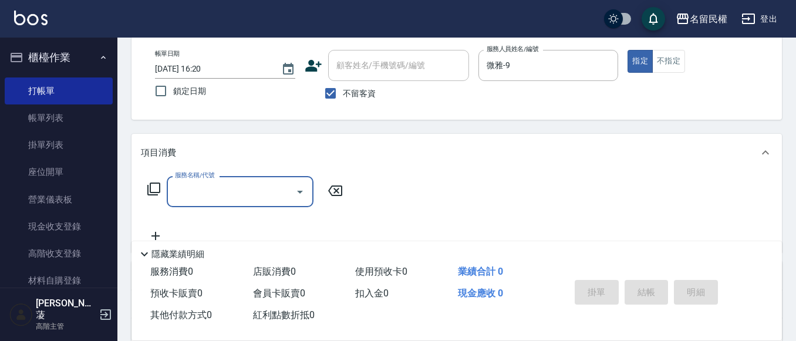
type input "3"
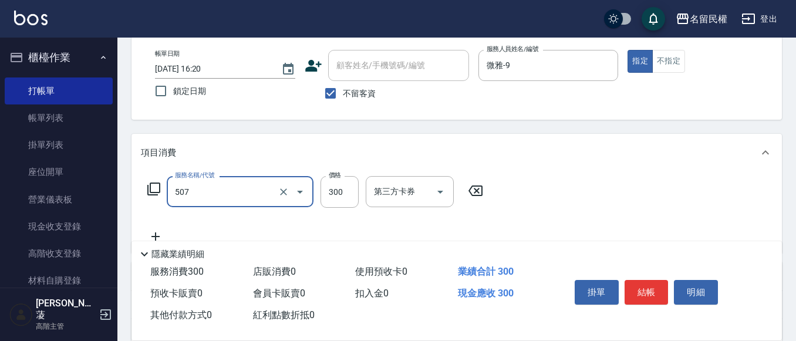
type input "頭皮隔離(507)"
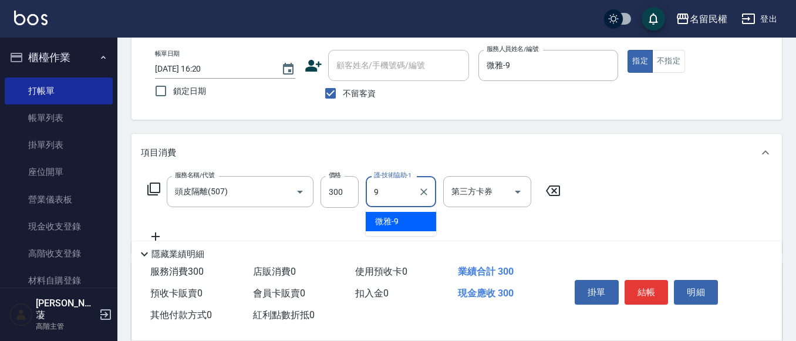
type input "微雅-9"
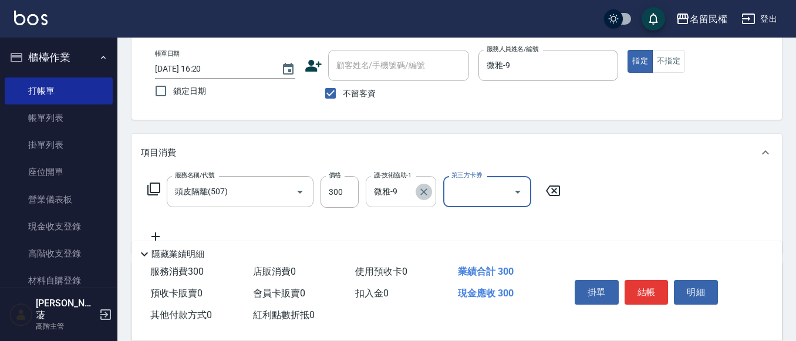
click at [421, 190] on icon "Clear" at bounding box center [424, 192] width 12 height 12
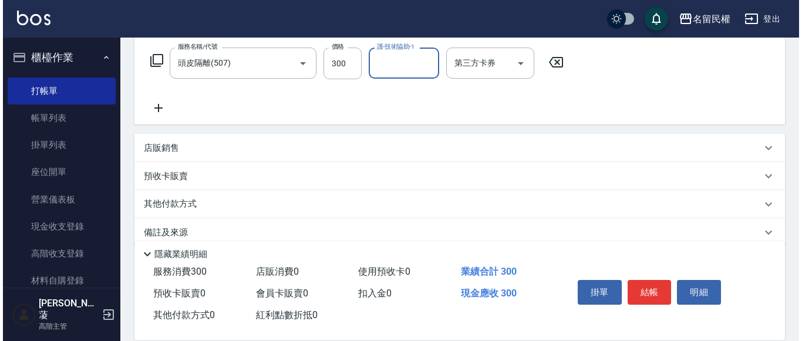
scroll to position [205, 0]
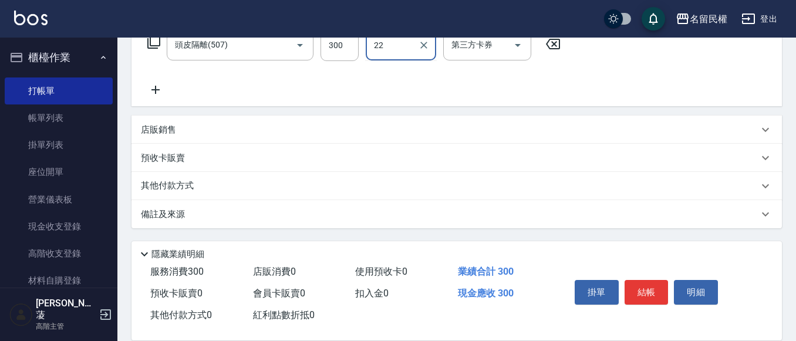
type input "妘庭-22"
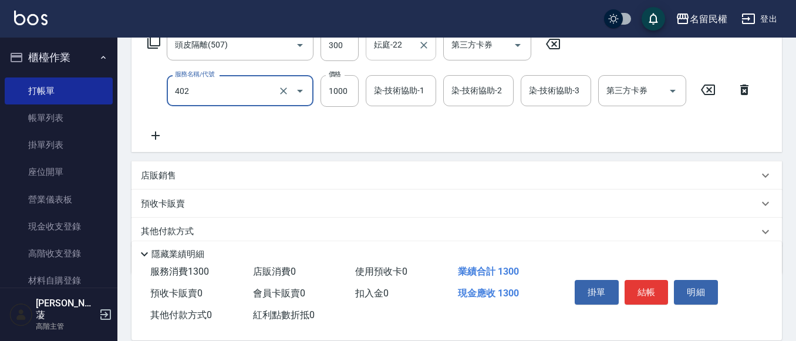
type input "染髮(402)"
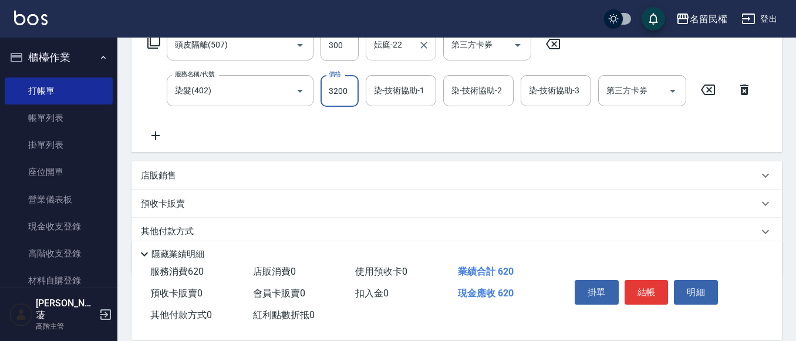
type input "3200"
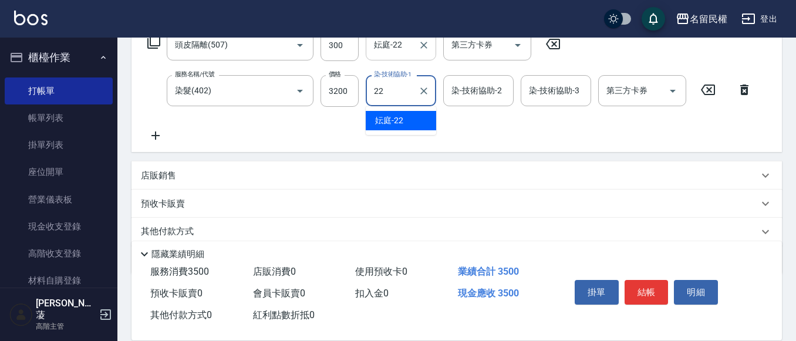
type input "妘庭-22"
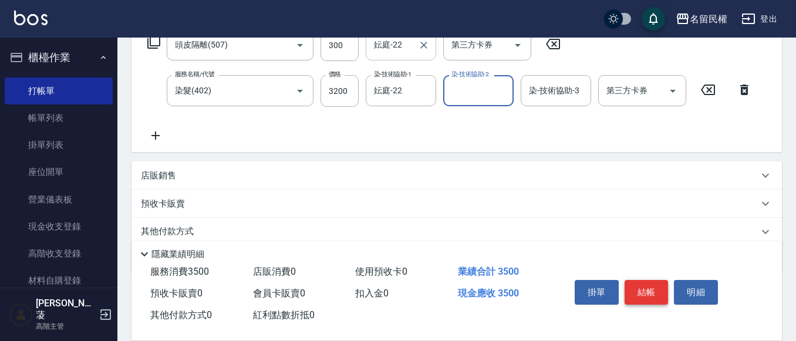
click at [639, 289] on button "結帳" at bounding box center [646, 292] width 44 height 25
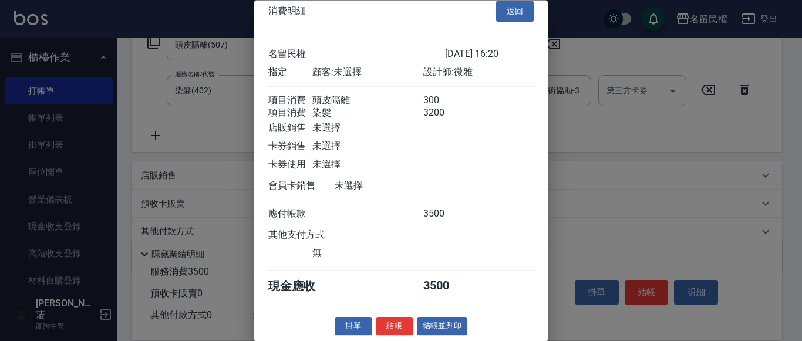
scroll to position [29, 0]
click at [397, 319] on button "結帳" at bounding box center [395, 327] width 38 height 18
type input "[DATE] 16:21"
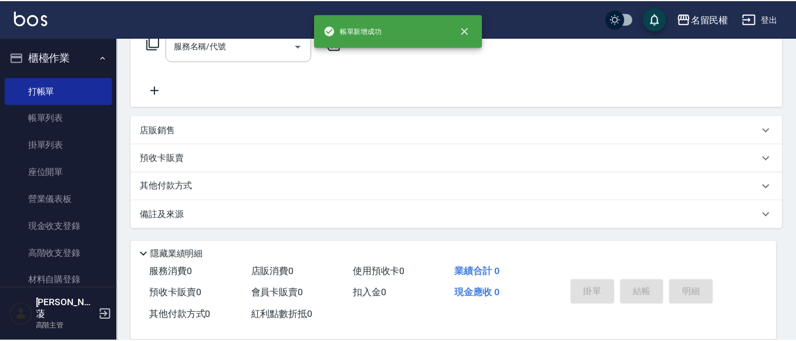
scroll to position [0, 0]
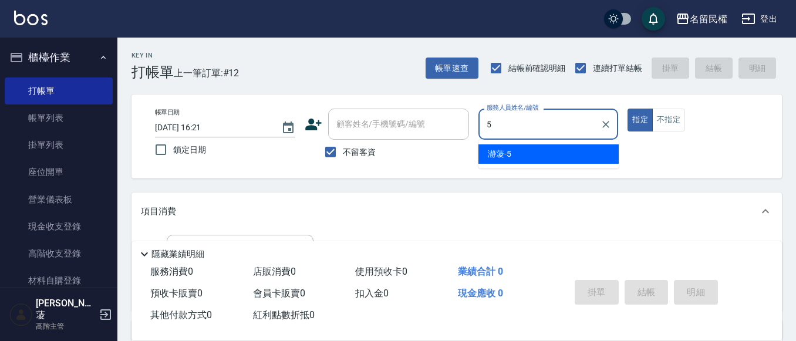
type input "瀞蓤-5"
type button "true"
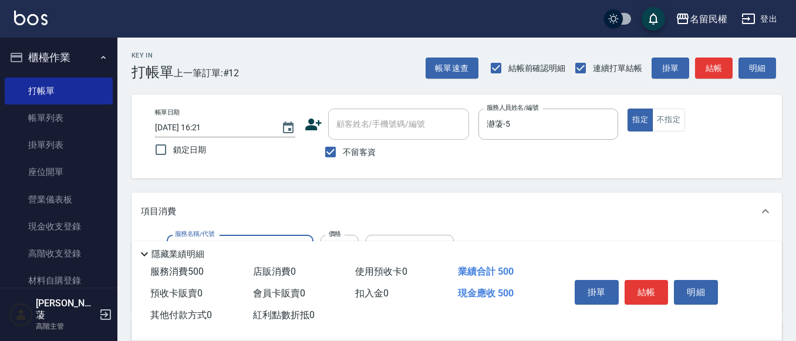
type input "指定洗剪(205)"
type input "800"
type input "妘庭-22"
click at [647, 275] on div "掛單 結帳 明細" at bounding box center [646, 293] width 153 height 37
click at [636, 291] on button "結帳" at bounding box center [646, 292] width 44 height 25
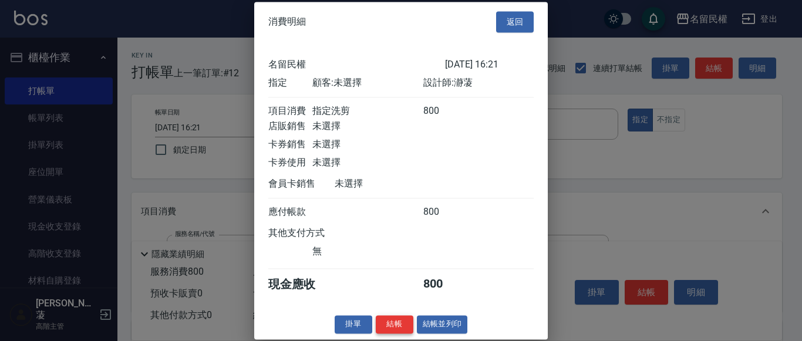
click at [388, 333] on button "結帳" at bounding box center [395, 324] width 38 height 18
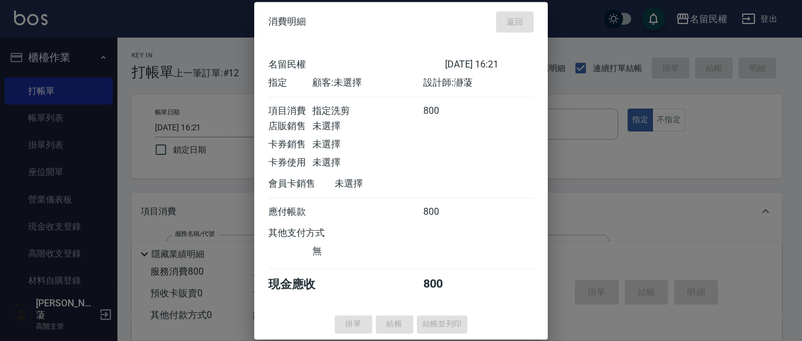
type input "[DATE] 16:46"
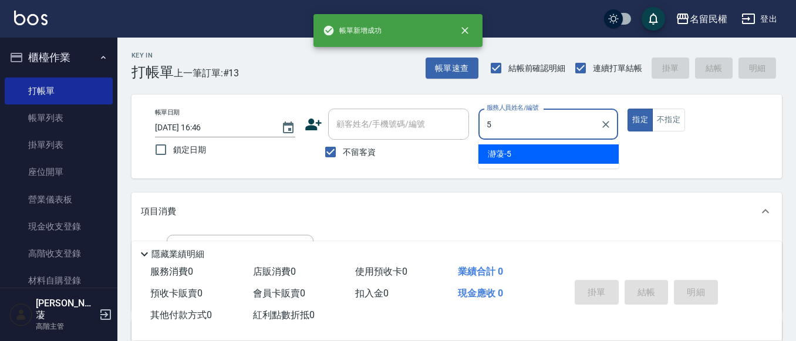
type input "瀞蓤-5"
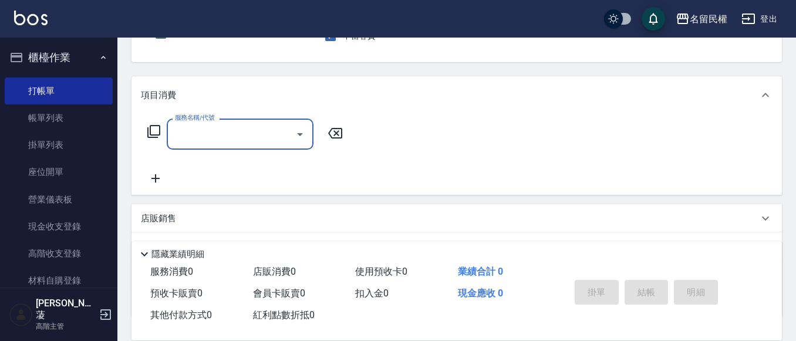
scroll to position [117, 0]
click at [284, 135] on input "服務名稱/代號" at bounding box center [231, 133] width 119 height 21
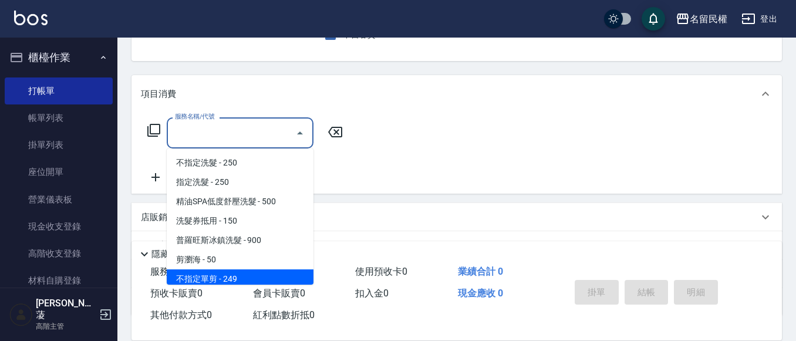
click at [219, 274] on span "不指定單剪 - 249" at bounding box center [240, 278] width 147 height 19
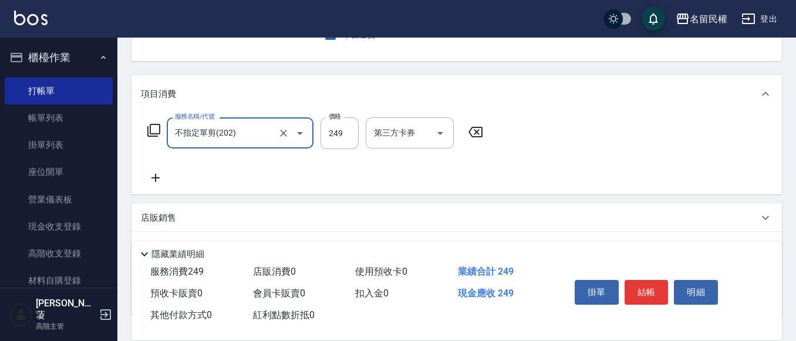
click at [251, 127] on input "不指定單剪(202)" at bounding box center [223, 133] width 103 height 21
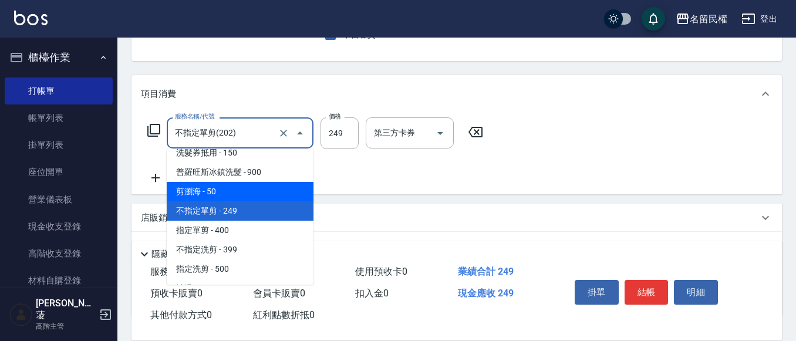
scroll to position [121, 0]
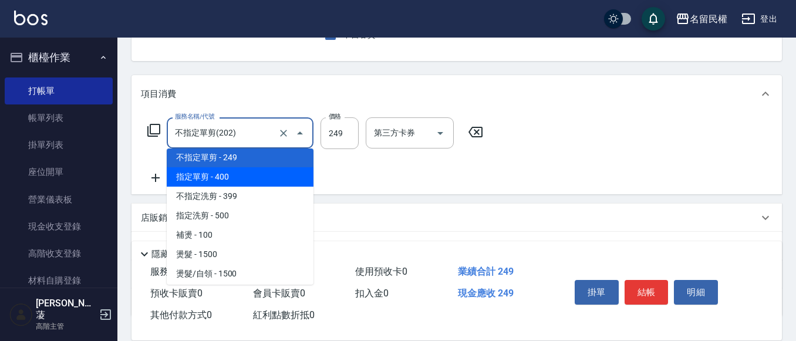
click at [225, 175] on span "指定單剪 - 400" at bounding box center [240, 176] width 147 height 19
type input "指定單剪(203)"
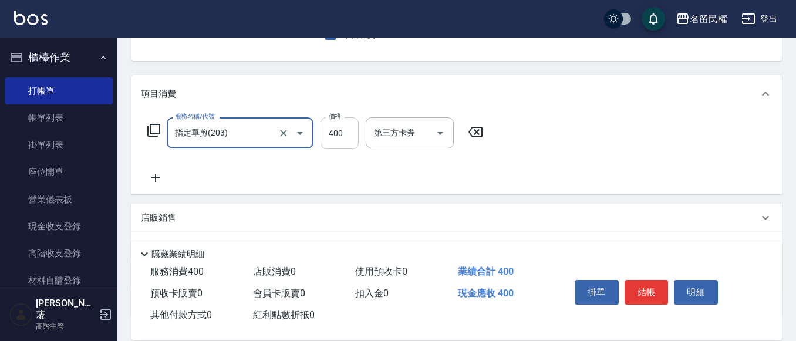
click at [332, 127] on input "400" at bounding box center [339, 133] width 38 height 32
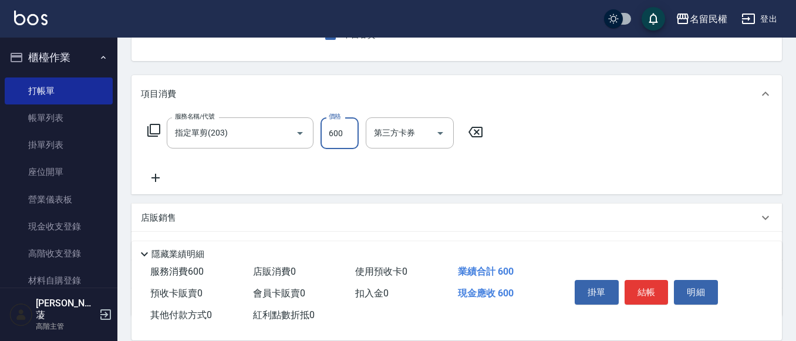
type input "600"
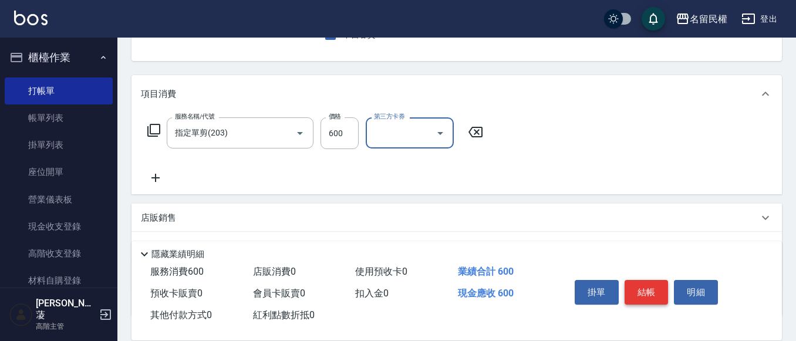
drag, startPoint x: 640, startPoint y: 285, endPoint x: 605, endPoint y: 285, distance: 35.2
click at [640, 285] on button "結帳" at bounding box center [646, 292] width 44 height 25
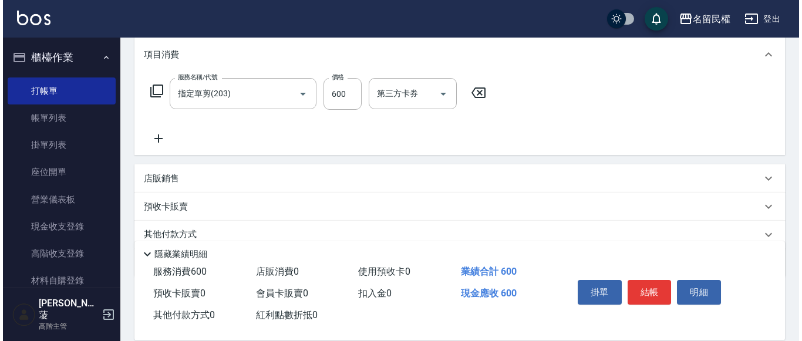
scroll to position [205, 0]
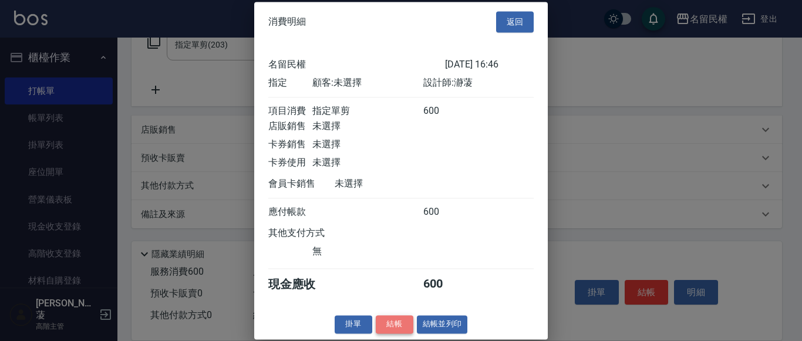
click at [392, 333] on button "結帳" at bounding box center [395, 324] width 38 height 18
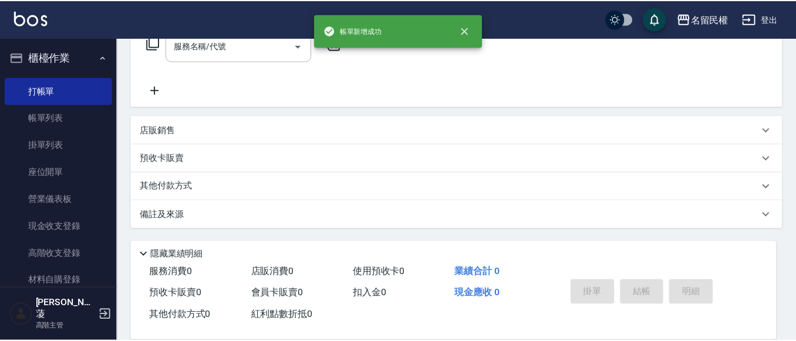
scroll to position [0, 0]
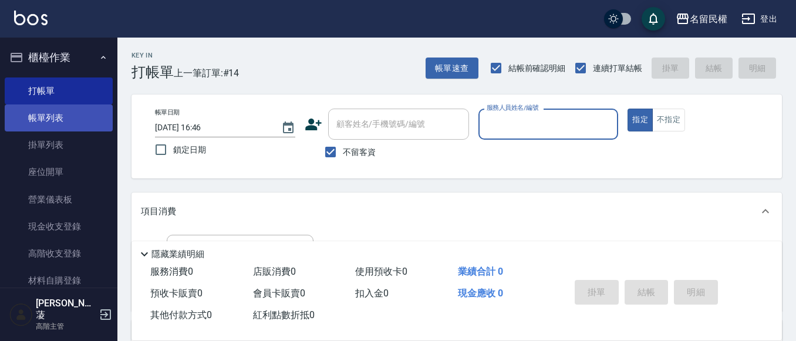
click at [60, 115] on link "帳單列表" at bounding box center [59, 117] width 108 height 27
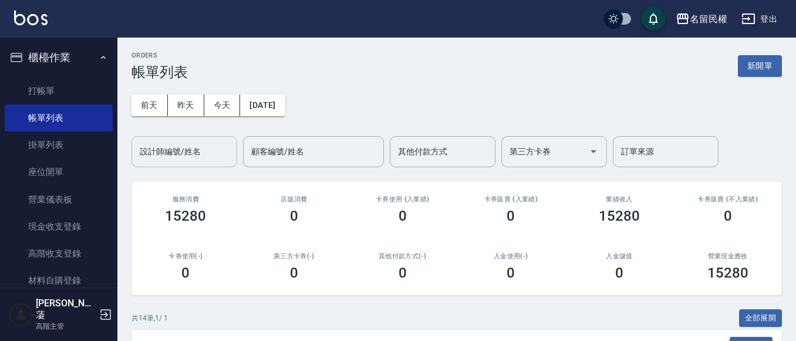
scroll to position [176, 0]
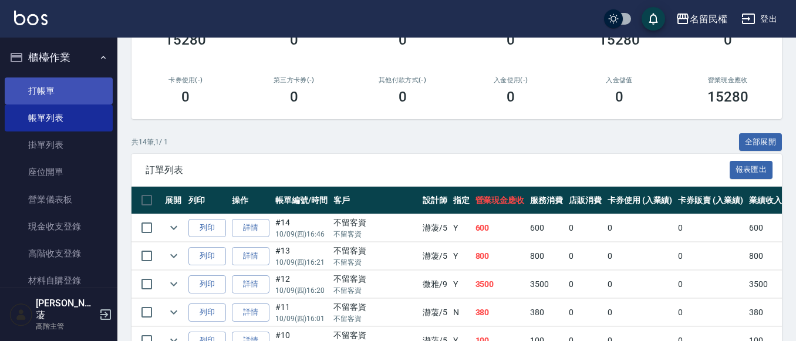
click at [34, 99] on link "打帳單" at bounding box center [59, 90] width 108 height 27
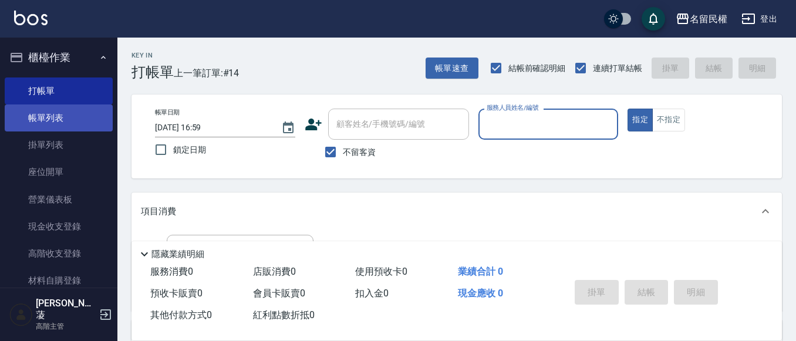
click at [50, 113] on link "帳單列表" at bounding box center [59, 117] width 108 height 27
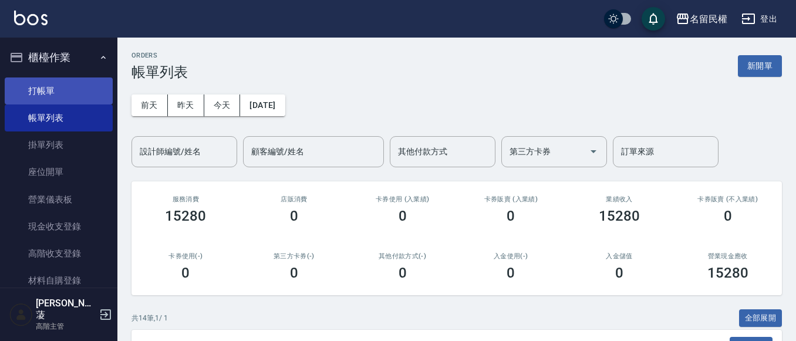
click at [26, 87] on link "打帳單" at bounding box center [59, 90] width 108 height 27
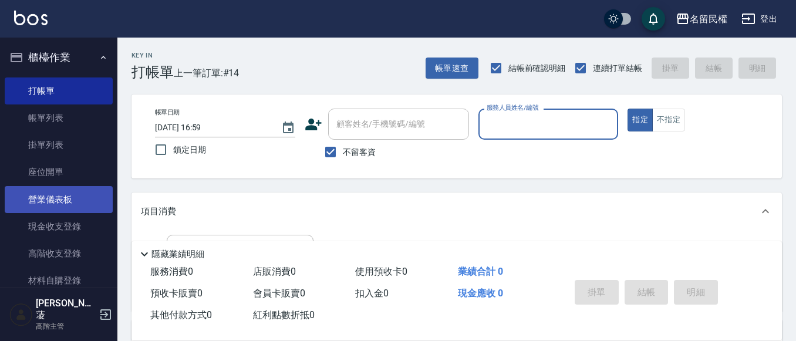
click at [53, 205] on link "營業儀表板" at bounding box center [59, 199] width 108 height 27
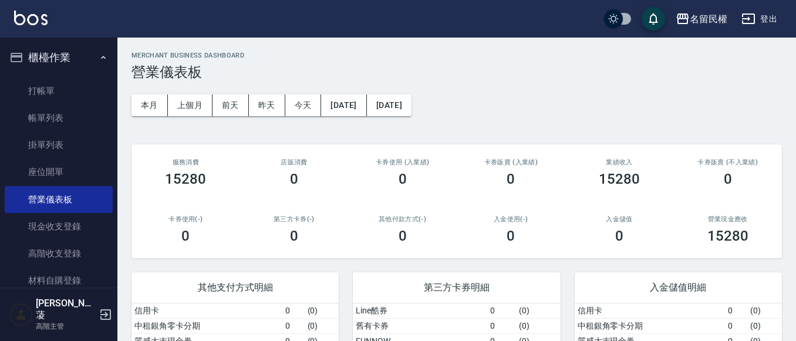
scroll to position [52, 0]
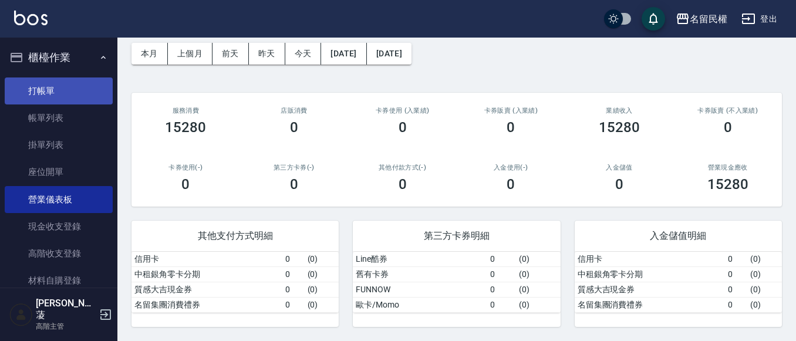
click at [53, 90] on link "打帳單" at bounding box center [59, 90] width 108 height 27
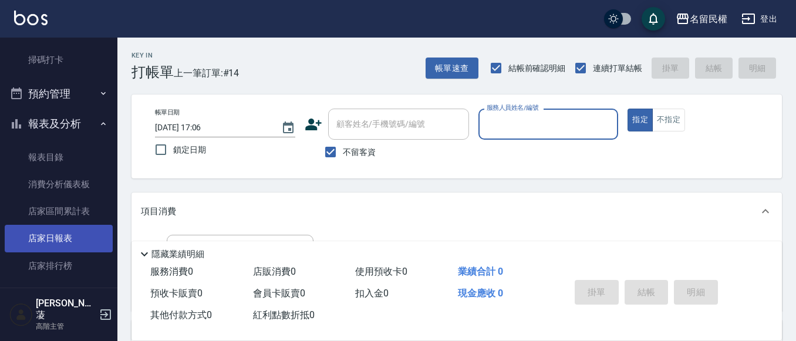
scroll to position [352, 0]
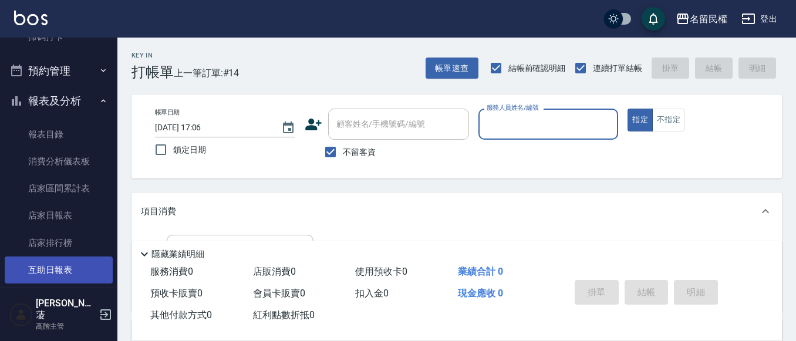
click at [101, 274] on link "互助日報表" at bounding box center [59, 269] width 108 height 27
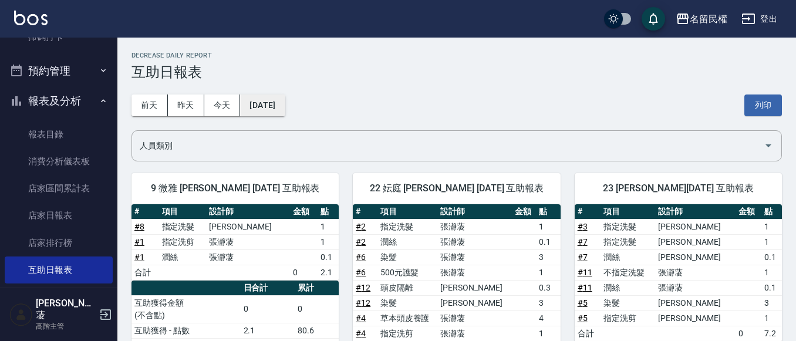
click at [280, 105] on button "[DATE]" at bounding box center [262, 105] width 45 height 22
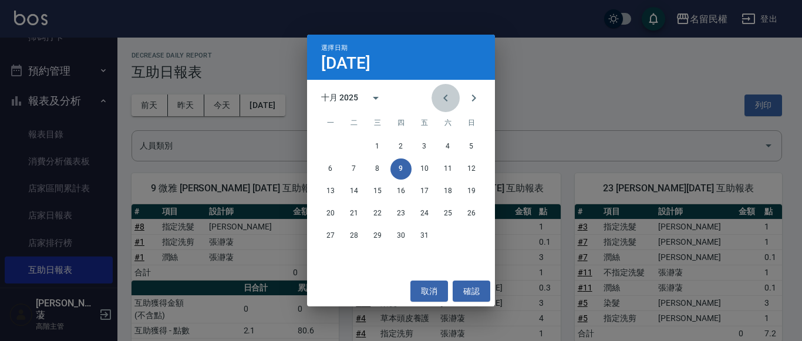
click at [446, 95] on icon "Previous month" at bounding box center [445, 97] width 4 height 7
click at [220, 138] on div "選擇日期 [DATE] 九月 2025 一 二 三 四 五 六 日 1 2 3 4 5 6 7 8 9 10 11 12 13 14 15 16 17 18 …" at bounding box center [401, 170] width 802 height 341
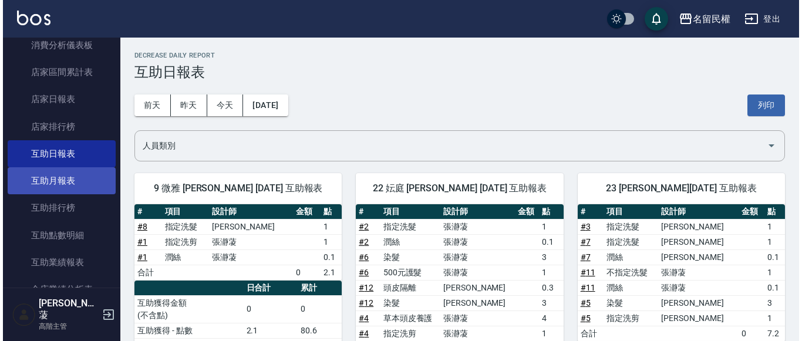
scroll to position [470, 0]
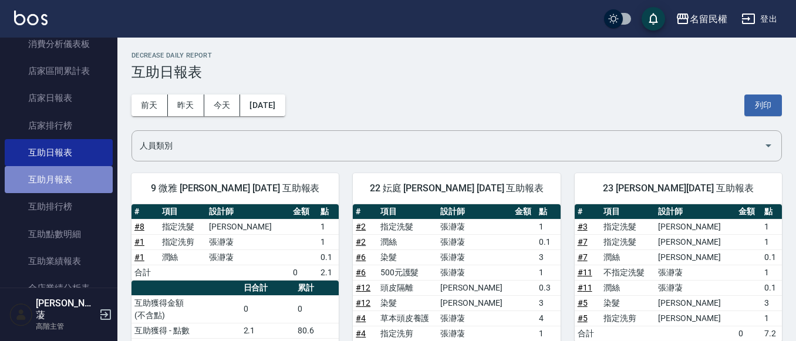
click at [67, 179] on link "互助月報表" at bounding box center [59, 179] width 108 height 27
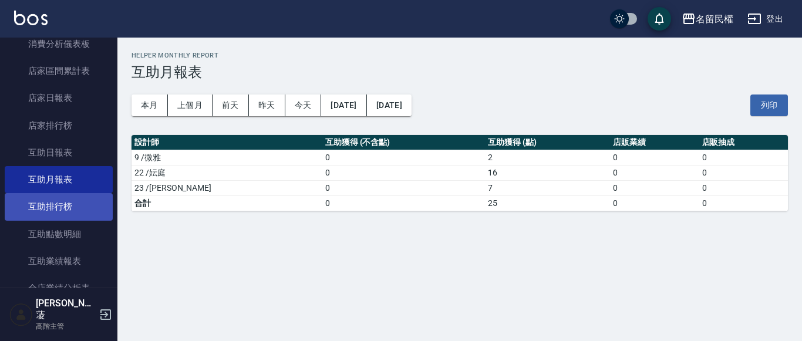
click at [70, 207] on link "互助排行榜" at bounding box center [59, 206] width 108 height 27
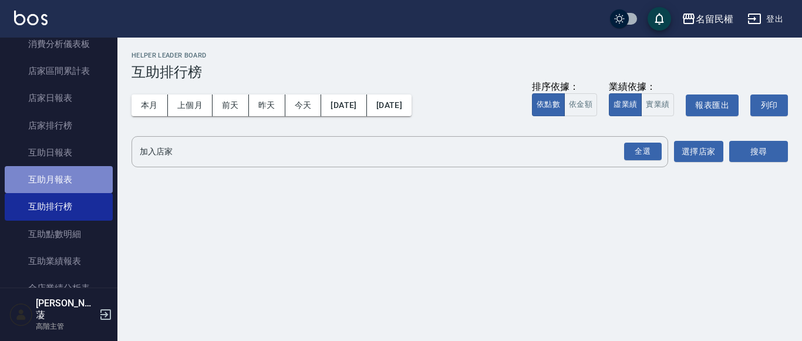
click at [70, 192] on link "互助月報表" at bounding box center [59, 179] width 108 height 27
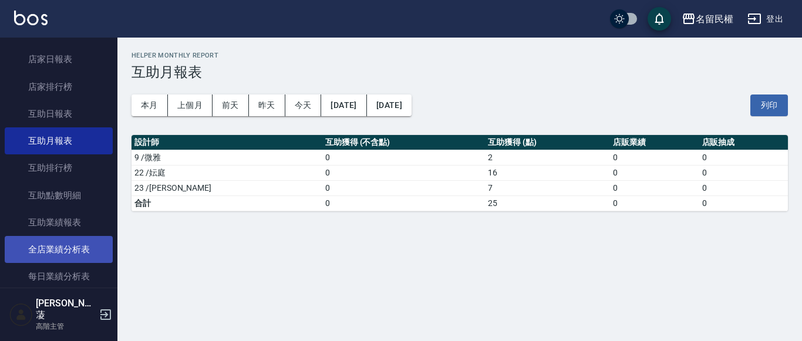
scroll to position [528, 0]
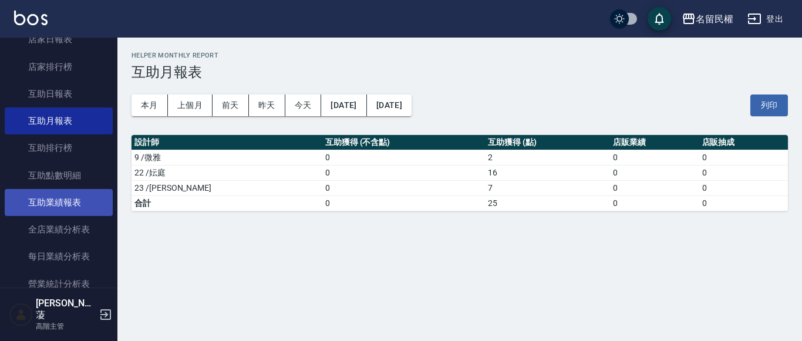
click at [55, 205] on link "互助業績報表" at bounding box center [59, 202] width 108 height 27
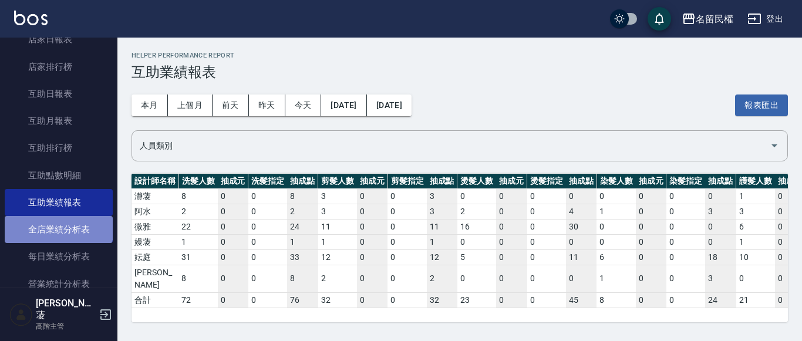
click at [58, 223] on link "全店業績分析表" at bounding box center [59, 229] width 108 height 27
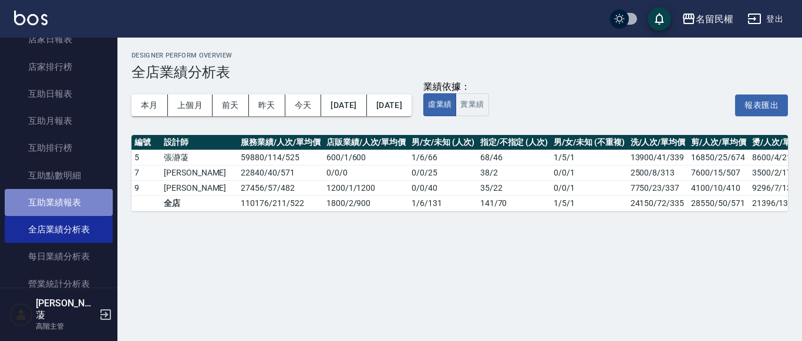
click at [70, 209] on link "互助業績報表" at bounding box center [59, 202] width 108 height 27
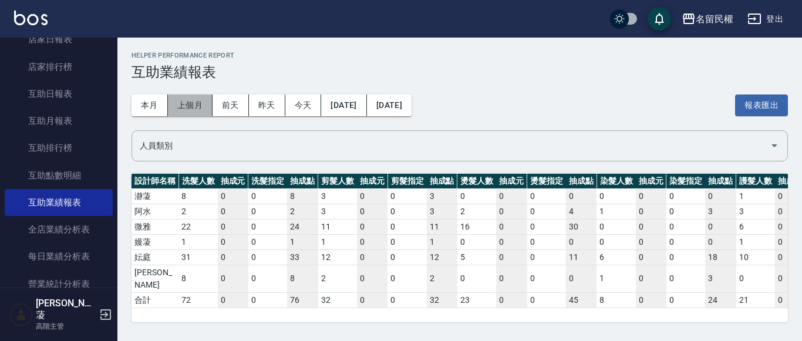
click at [191, 106] on button "上個月" at bounding box center [190, 105] width 45 height 22
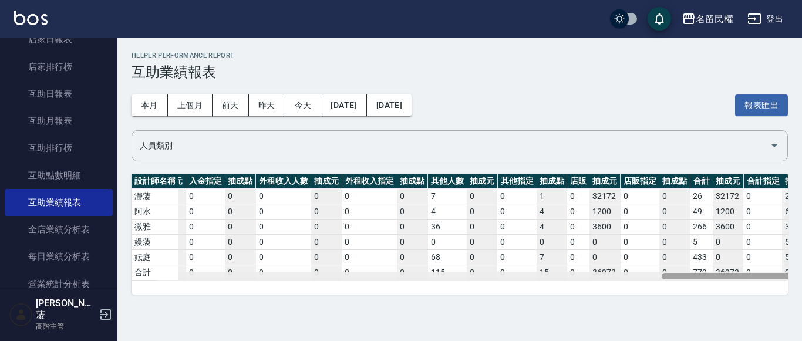
scroll to position [0, 2177]
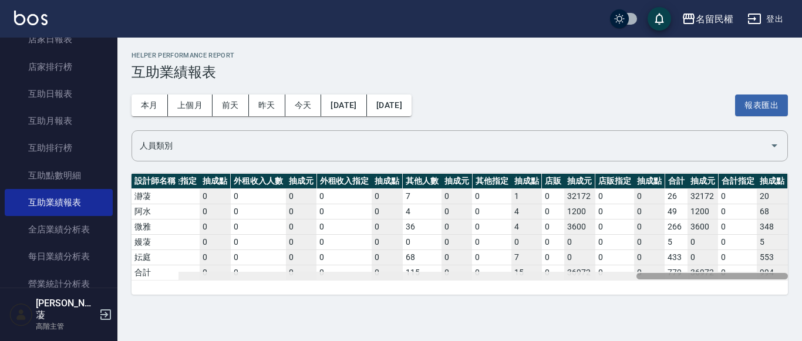
drag, startPoint x: 215, startPoint y: 274, endPoint x: 755, endPoint y: 296, distance: 540.5
click at [756, 294] on div "設計師名稱 洗髮人數 抽成元 洗髮指定 抽成點 剪髮人數 抽成元 剪髮指定 抽成點 燙髮人數 抽成元 燙髮指定 抽成點 染髮人數 抽成元 染髮指定 抽成點 護…" at bounding box center [459, 234] width 656 height 121
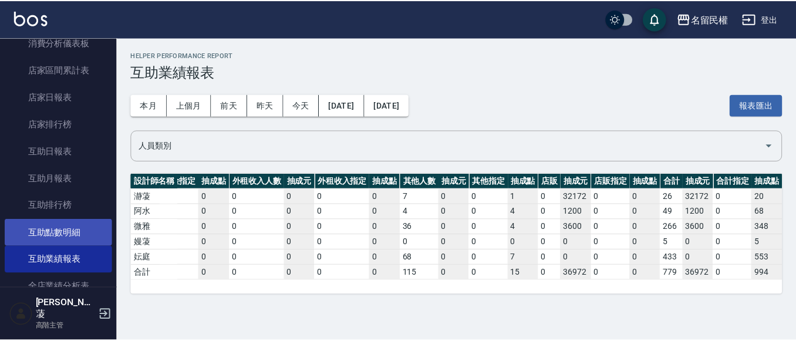
scroll to position [470, 0]
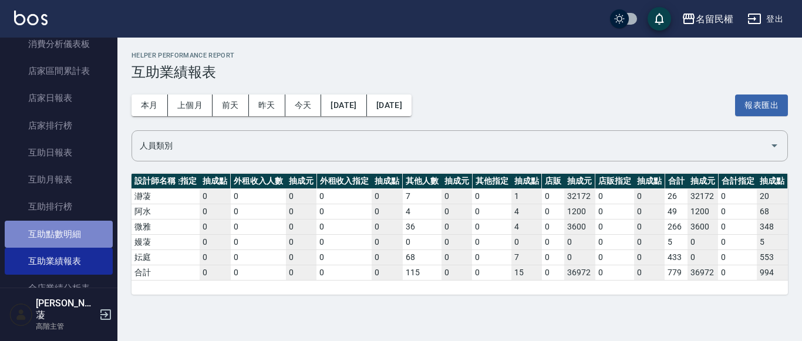
click at [63, 227] on link "互助點數明細" at bounding box center [59, 234] width 108 height 27
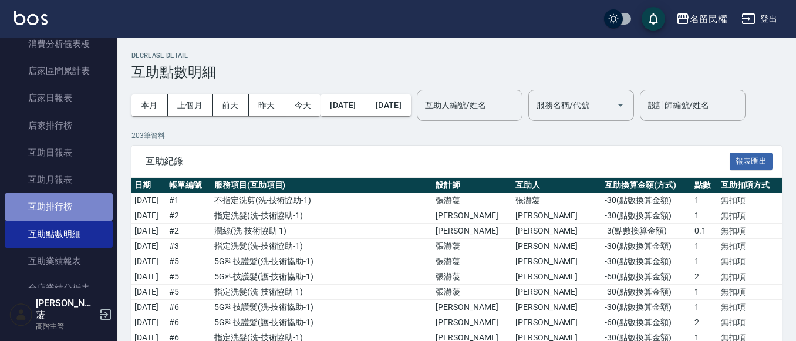
drag, startPoint x: 69, startPoint y: 206, endPoint x: 67, endPoint y: 190, distance: 15.9
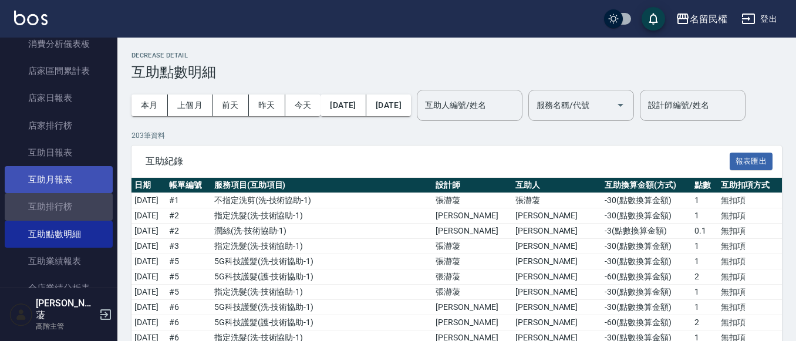
click at [68, 205] on link "互助排行榜" at bounding box center [59, 206] width 108 height 27
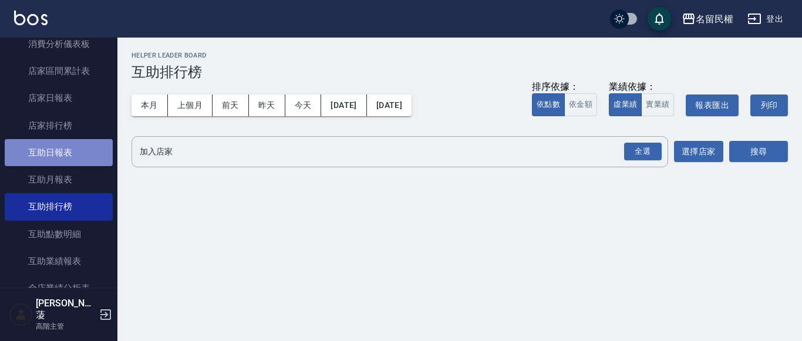
click at [66, 147] on link "互助日報表" at bounding box center [59, 152] width 108 height 27
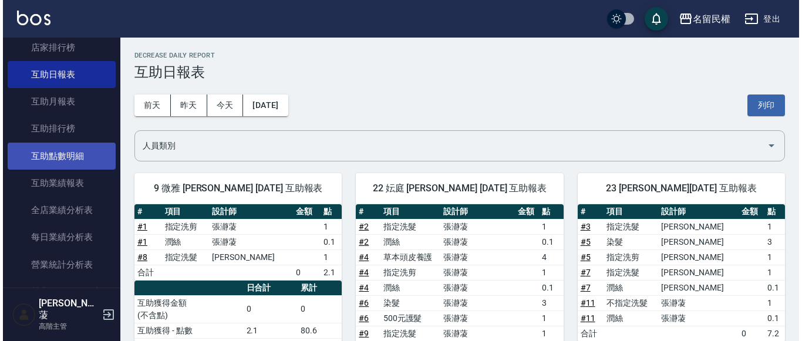
scroll to position [470, 0]
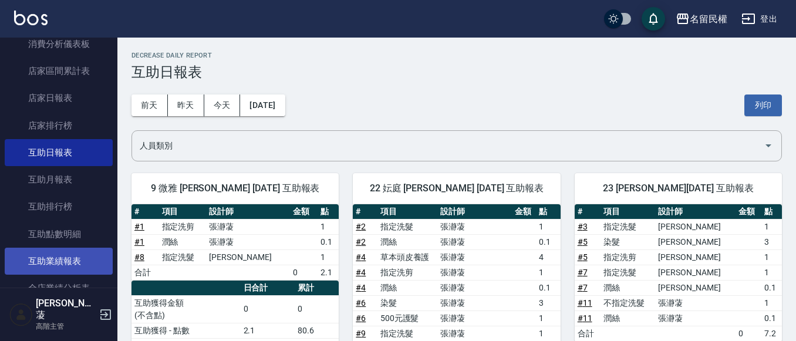
click at [60, 259] on link "互助業績報表" at bounding box center [59, 261] width 108 height 27
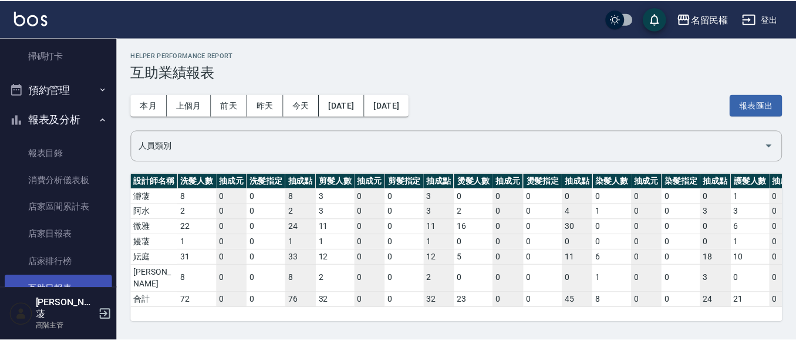
scroll to position [352, 0]
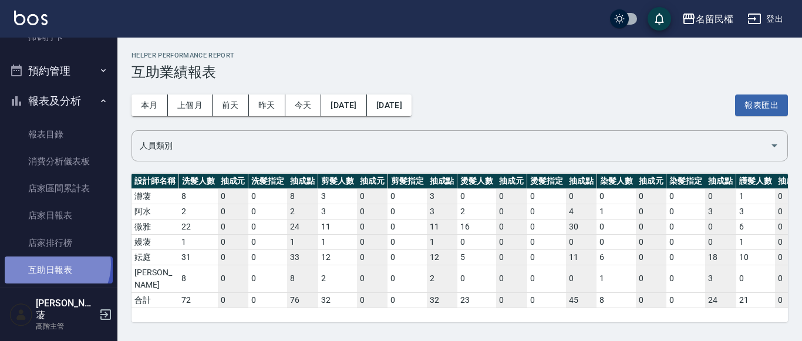
click at [53, 265] on link "互助日報表" at bounding box center [59, 269] width 108 height 27
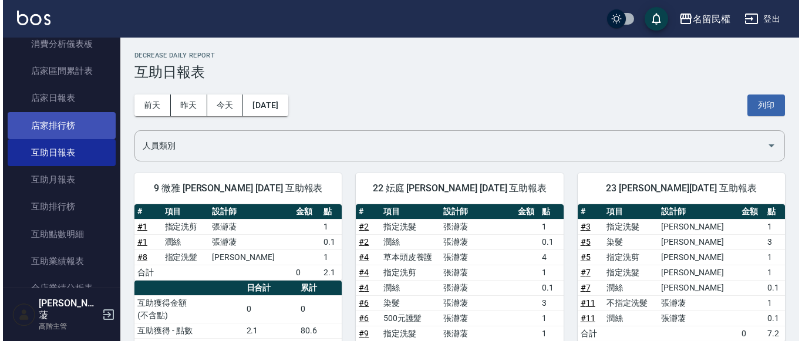
scroll to position [528, 0]
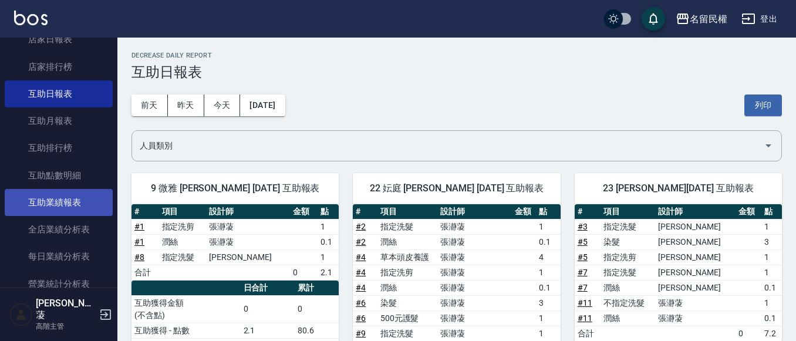
click at [88, 205] on link "互助業績報表" at bounding box center [59, 202] width 108 height 27
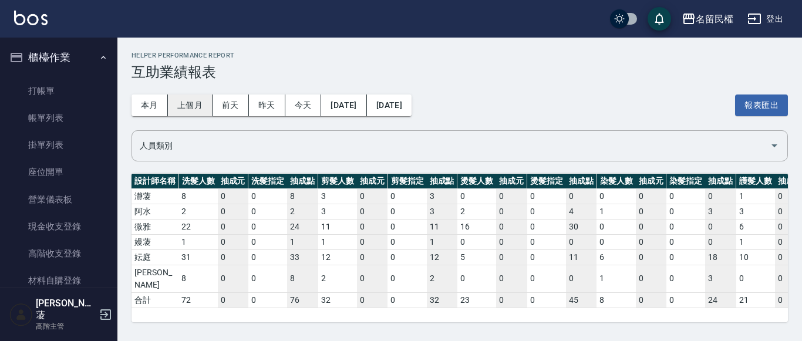
click at [193, 106] on button "上個月" at bounding box center [190, 105] width 45 height 22
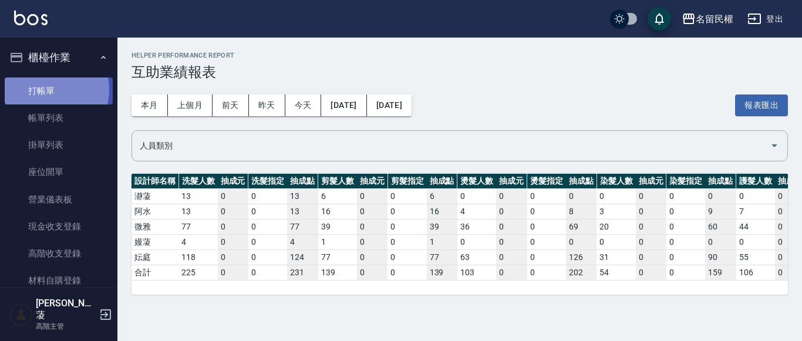
click at [40, 89] on link "打帳單" at bounding box center [59, 90] width 108 height 27
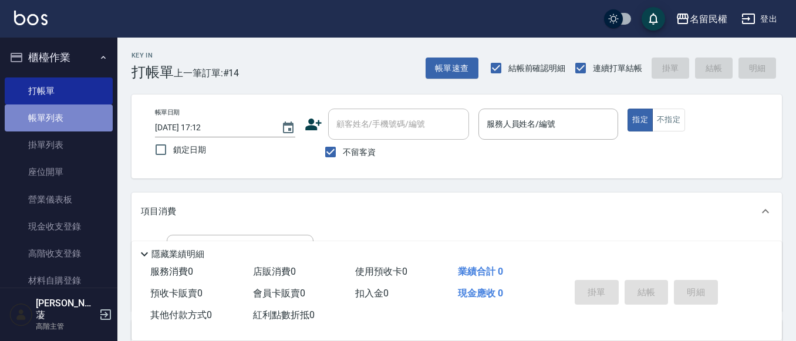
click at [73, 123] on link "帳單列表" at bounding box center [59, 117] width 108 height 27
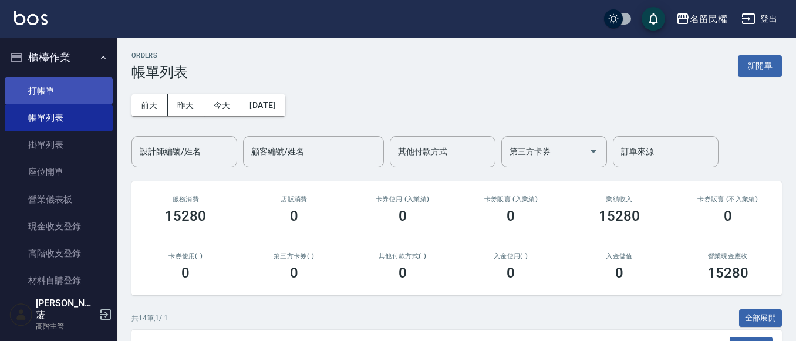
click at [47, 89] on link "打帳單" at bounding box center [59, 90] width 108 height 27
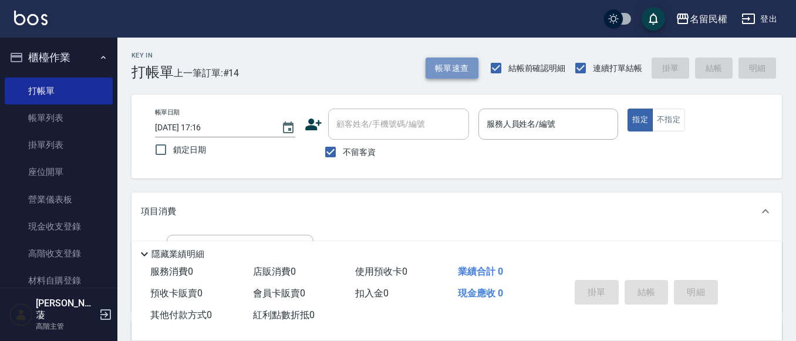
click at [427, 70] on button "帳單速查" at bounding box center [452, 69] width 53 height 22
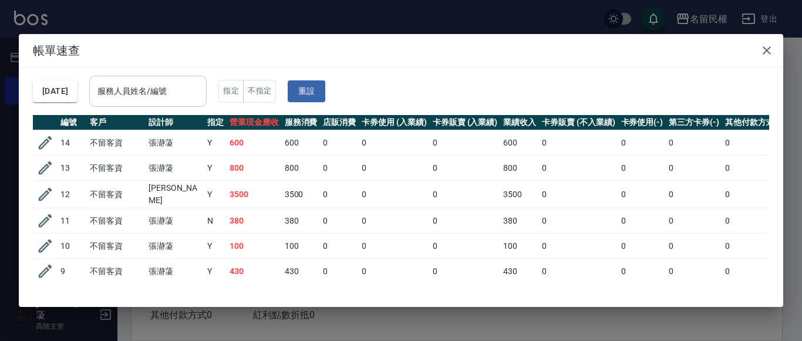
click at [150, 104] on div "服務人員姓名/編號" at bounding box center [147, 91] width 117 height 31
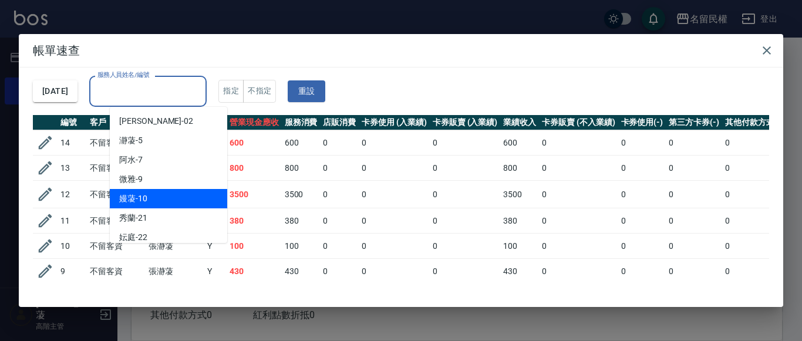
click at [178, 189] on div "嫚蓤 -10" at bounding box center [168, 198] width 117 height 19
type input "嫚蓤-10"
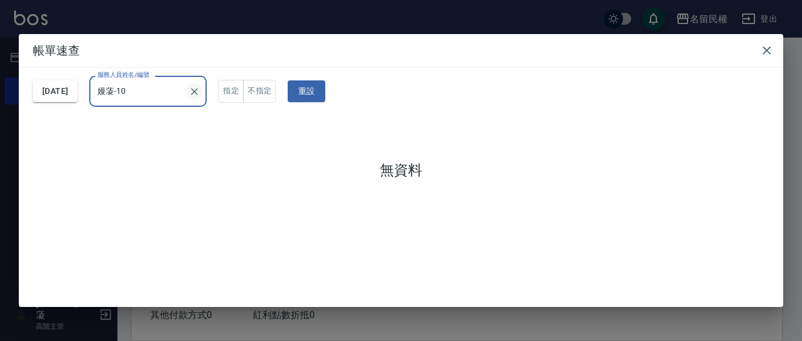
click at [202, 97] on button "Clear" at bounding box center [194, 91] width 16 height 16
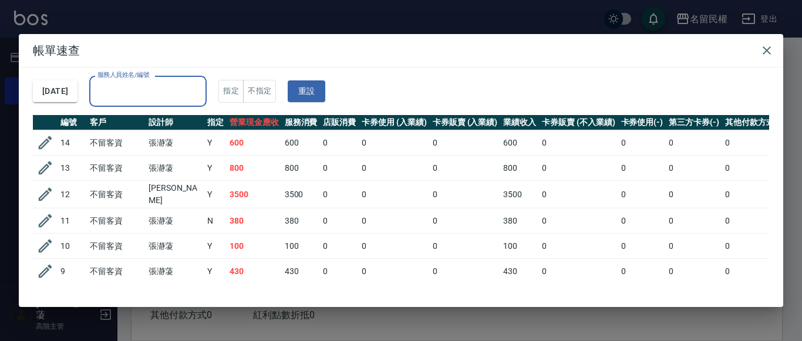
click at [195, 92] on input "服務人員姓名/編號" at bounding box center [147, 91] width 107 height 21
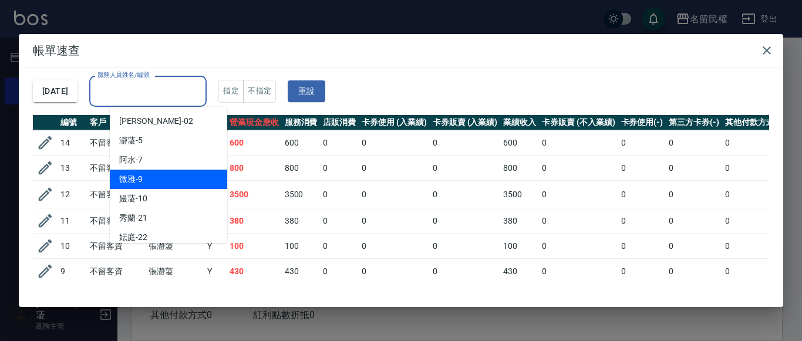
click at [177, 175] on div "微雅 -9" at bounding box center [168, 179] width 117 height 19
type input "微雅-9"
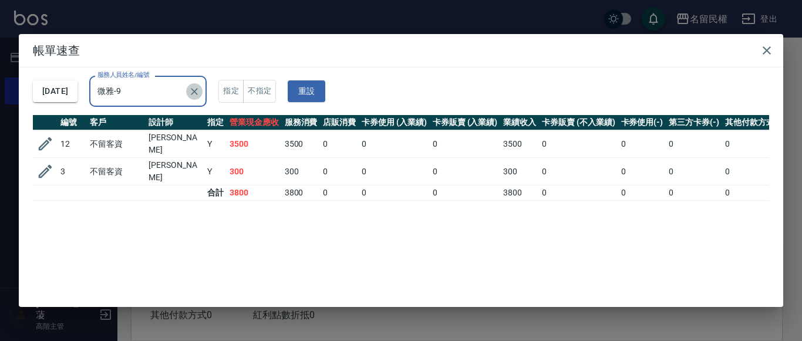
click at [200, 95] on icon "Clear" at bounding box center [194, 92] width 12 height 12
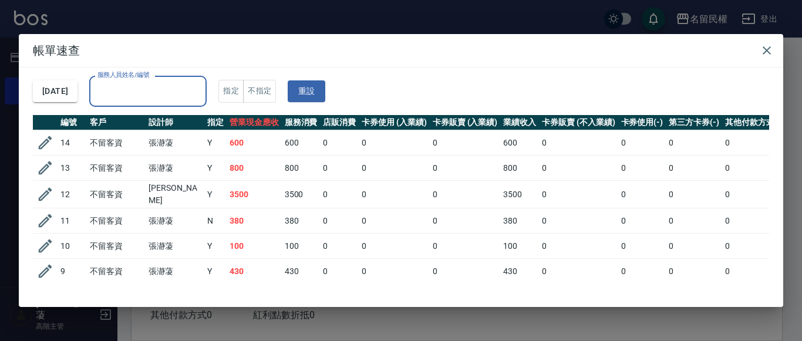
click at [182, 97] on input "服務人員姓名/編號" at bounding box center [147, 91] width 107 height 21
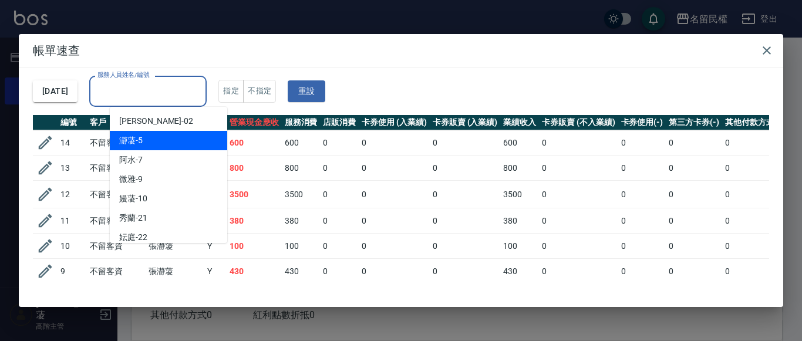
click at [180, 145] on div "瀞蓤 -5" at bounding box center [168, 140] width 117 height 19
type input "瀞蓤-5"
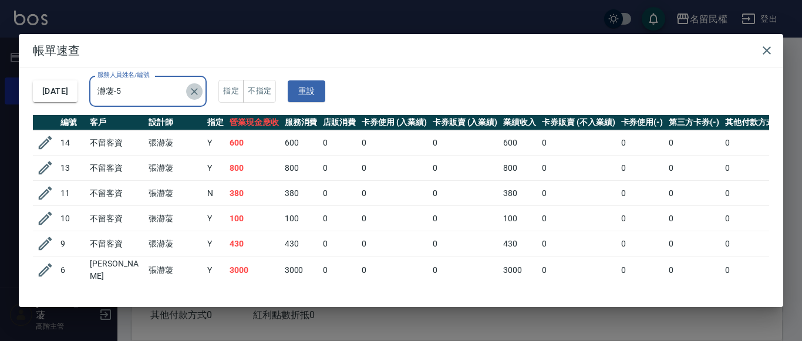
click at [200, 91] on icon "Clear" at bounding box center [194, 92] width 12 height 12
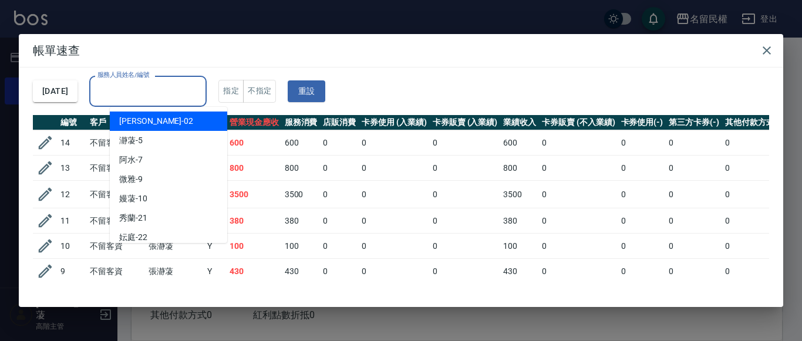
click at [195, 93] on input "服務人員姓名/編號" at bounding box center [147, 91] width 107 height 21
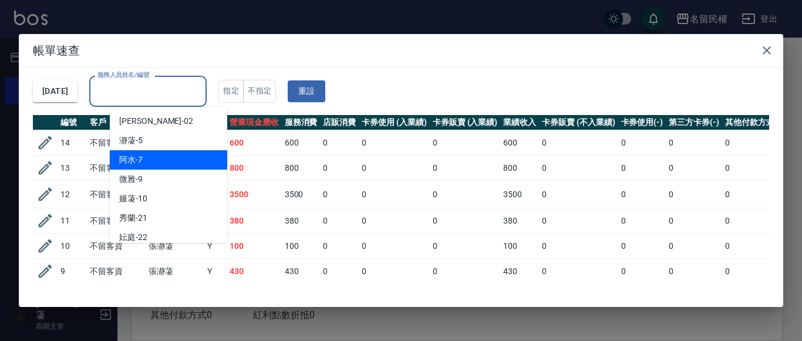
click at [196, 158] on div "阿水 -7" at bounding box center [168, 159] width 117 height 19
type input "阿水-7"
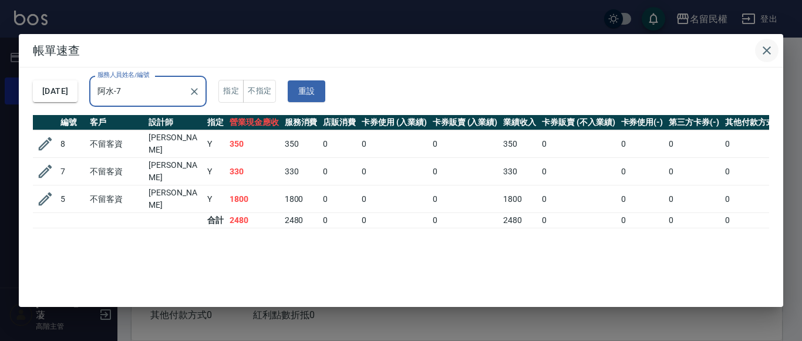
click at [773, 44] on icon "button" at bounding box center [766, 50] width 14 height 14
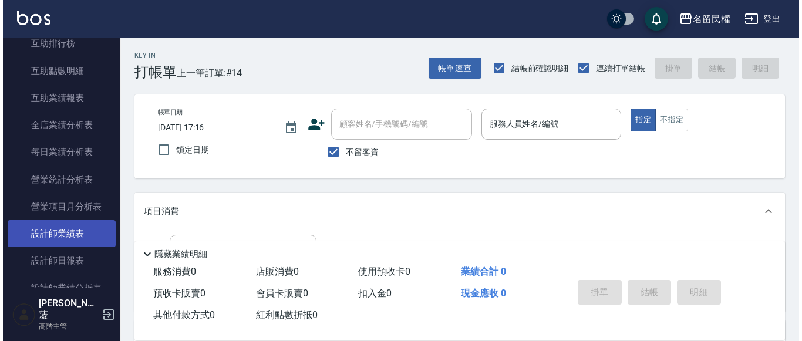
scroll to position [704, 0]
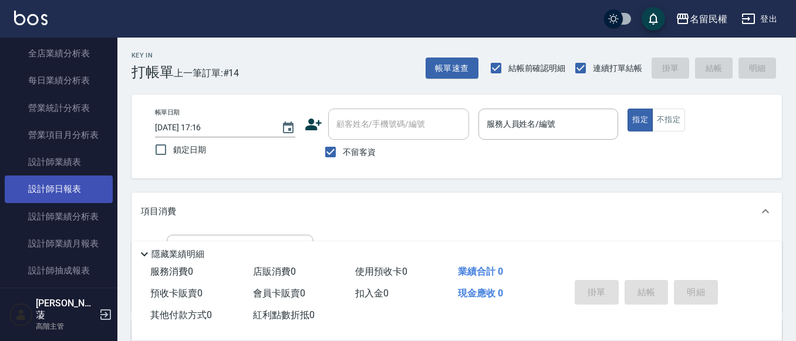
click at [76, 181] on link "設計師日報表" at bounding box center [59, 188] width 108 height 27
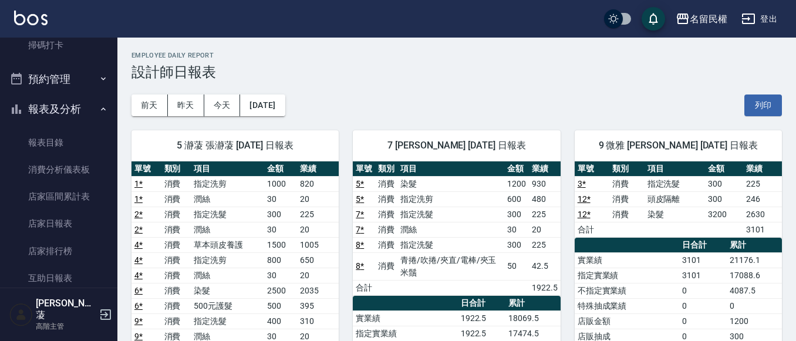
scroll to position [293, 0]
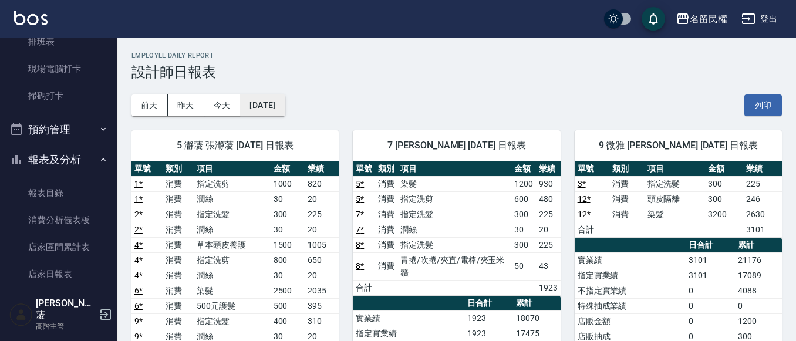
click at [266, 106] on button "[DATE]" at bounding box center [262, 105] width 45 height 22
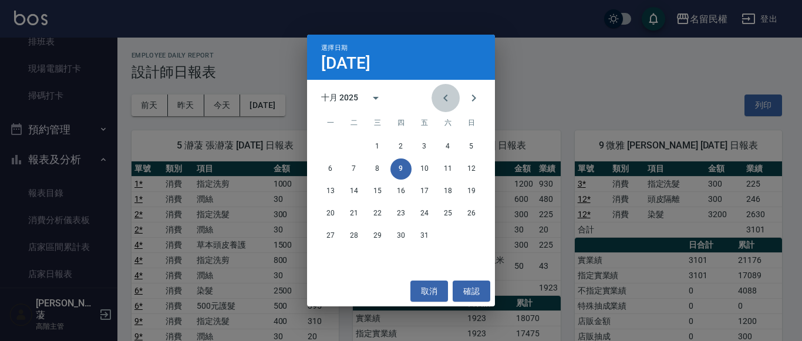
click at [451, 96] on icon "Previous month" at bounding box center [445, 98] width 14 height 14
click at [403, 215] on button "19" at bounding box center [400, 213] width 21 height 21
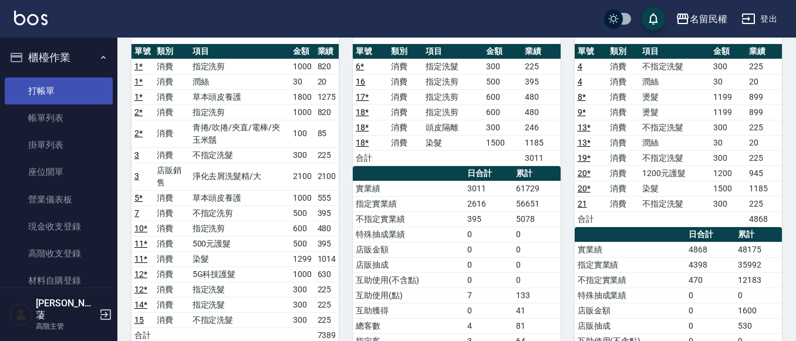
click at [49, 92] on link "打帳單" at bounding box center [59, 90] width 108 height 27
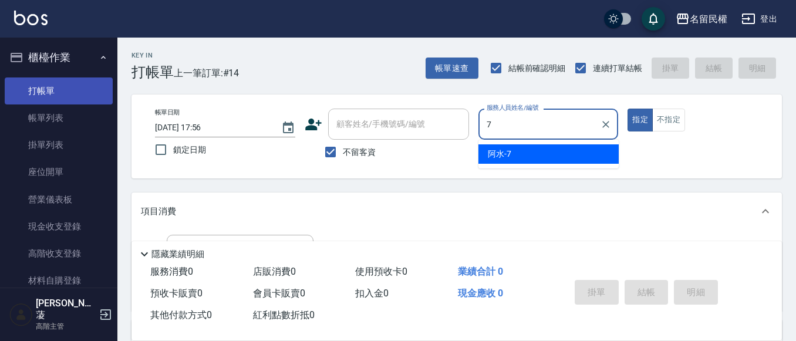
type input "阿水-7"
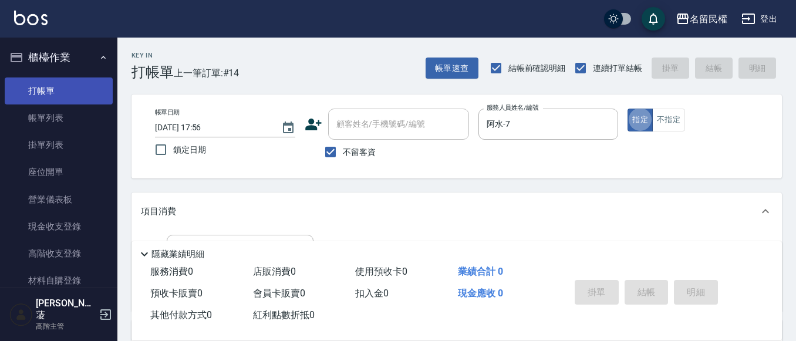
type button "true"
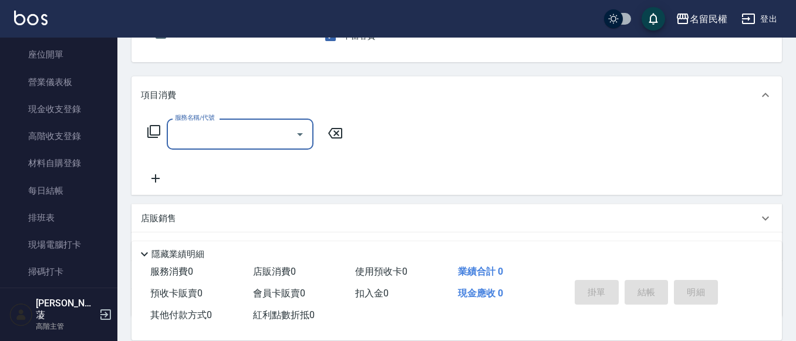
scroll to position [117, 0]
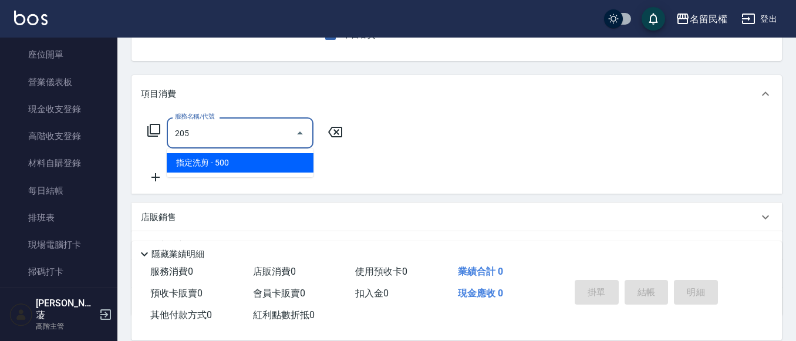
type input "指定洗剪(205)"
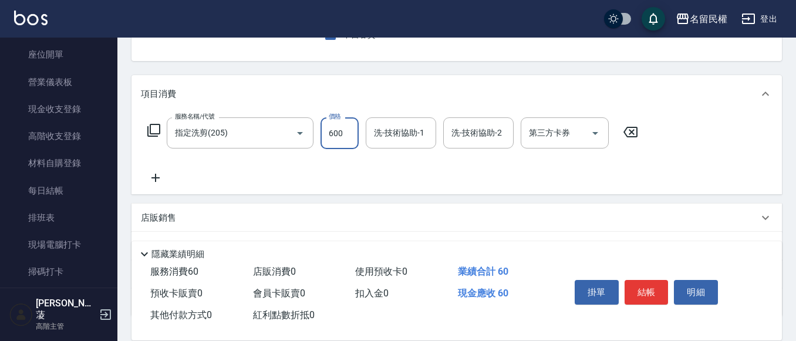
type input "600"
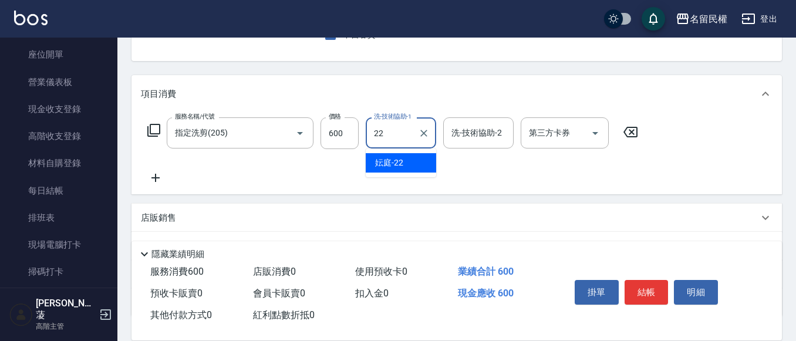
type input "妘庭-22"
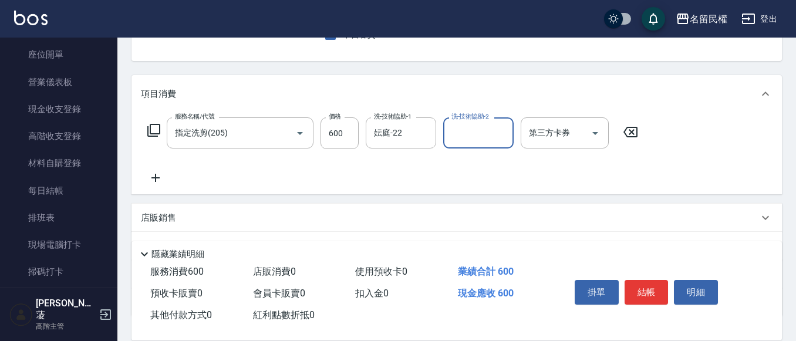
drag, startPoint x: 651, startPoint y: 292, endPoint x: 623, endPoint y: 286, distance: 28.3
click at [649, 292] on button "結帳" at bounding box center [646, 292] width 44 height 25
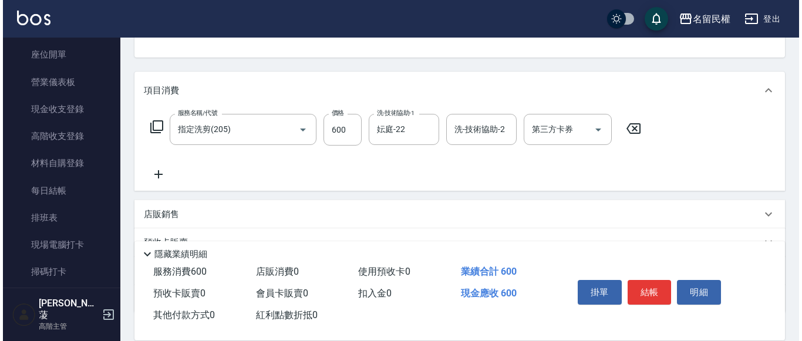
scroll to position [205, 0]
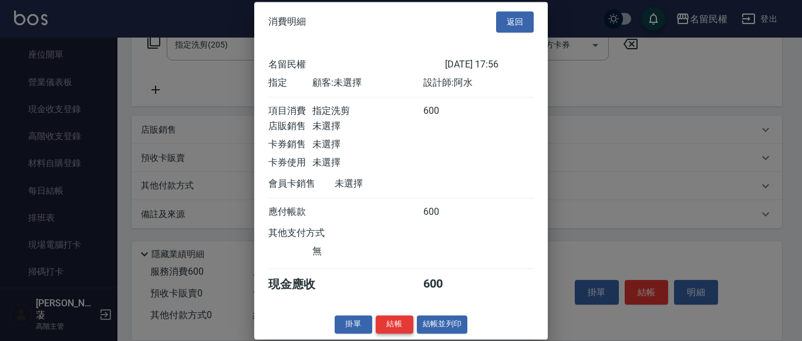
click at [388, 333] on button "結帳" at bounding box center [395, 324] width 38 height 18
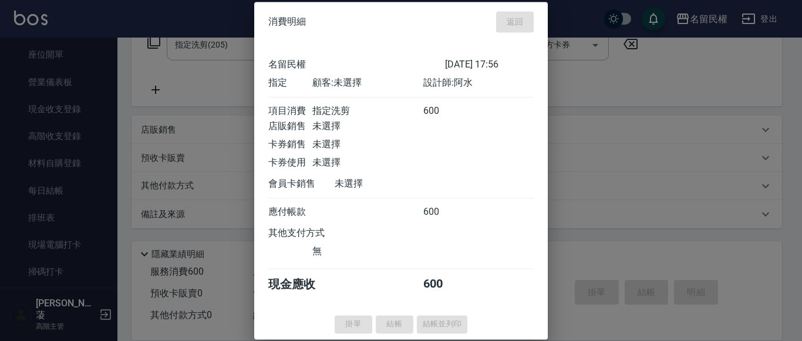
type input "[DATE] 18:12"
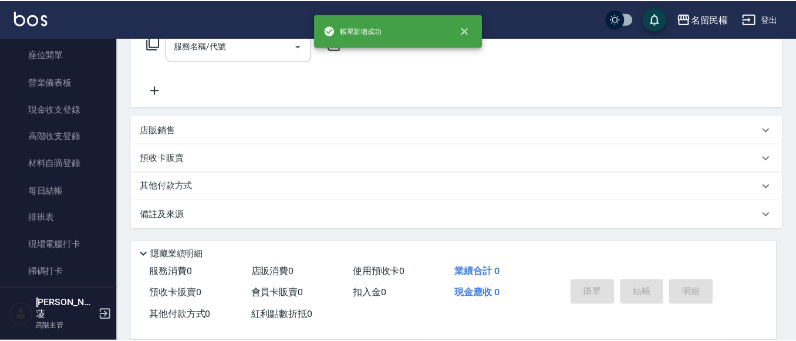
scroll to position [0, 0]
